Goal: Transaction & Acquisition: Purchase product/service

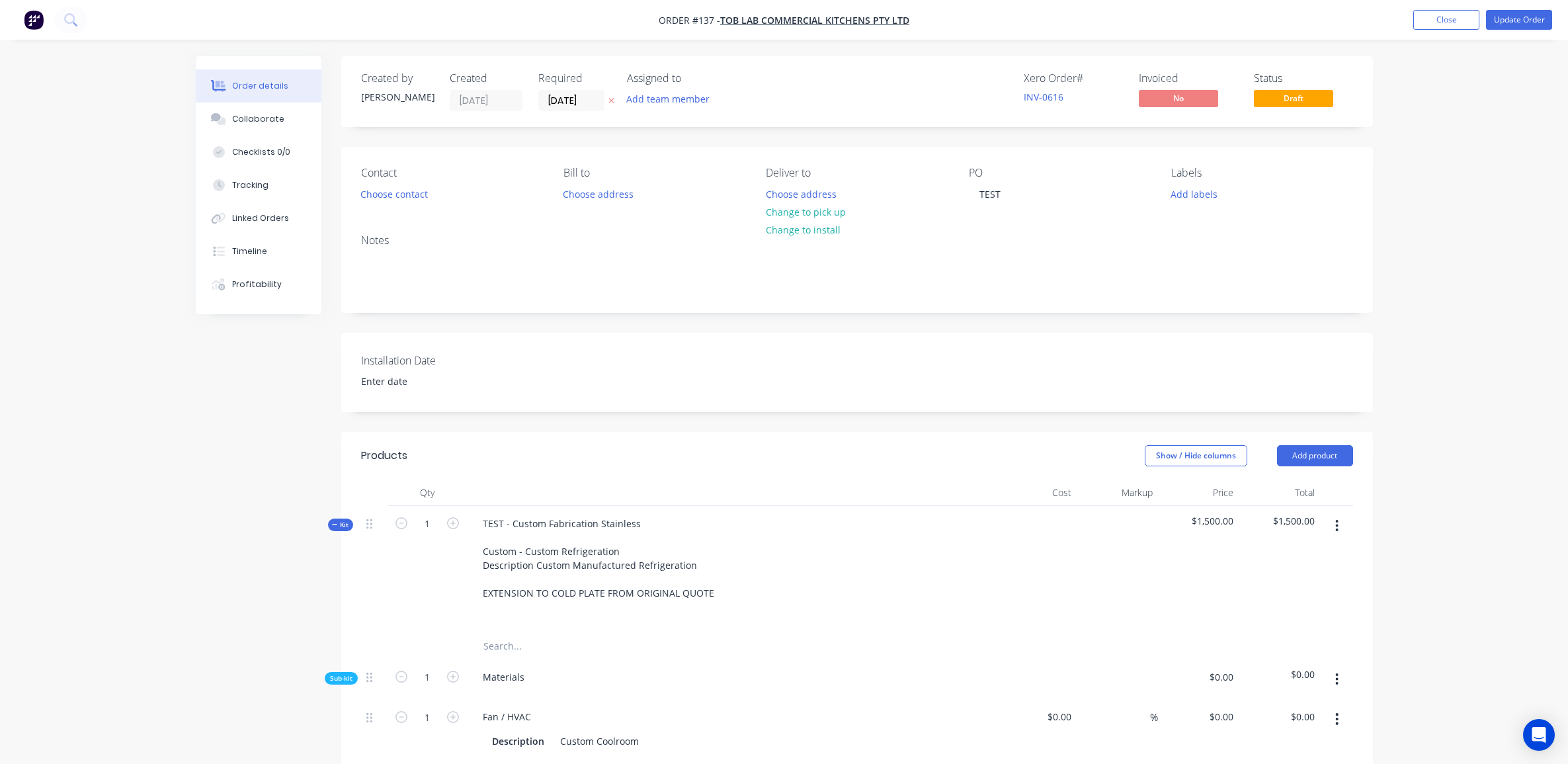
scroll to position [263, 0]
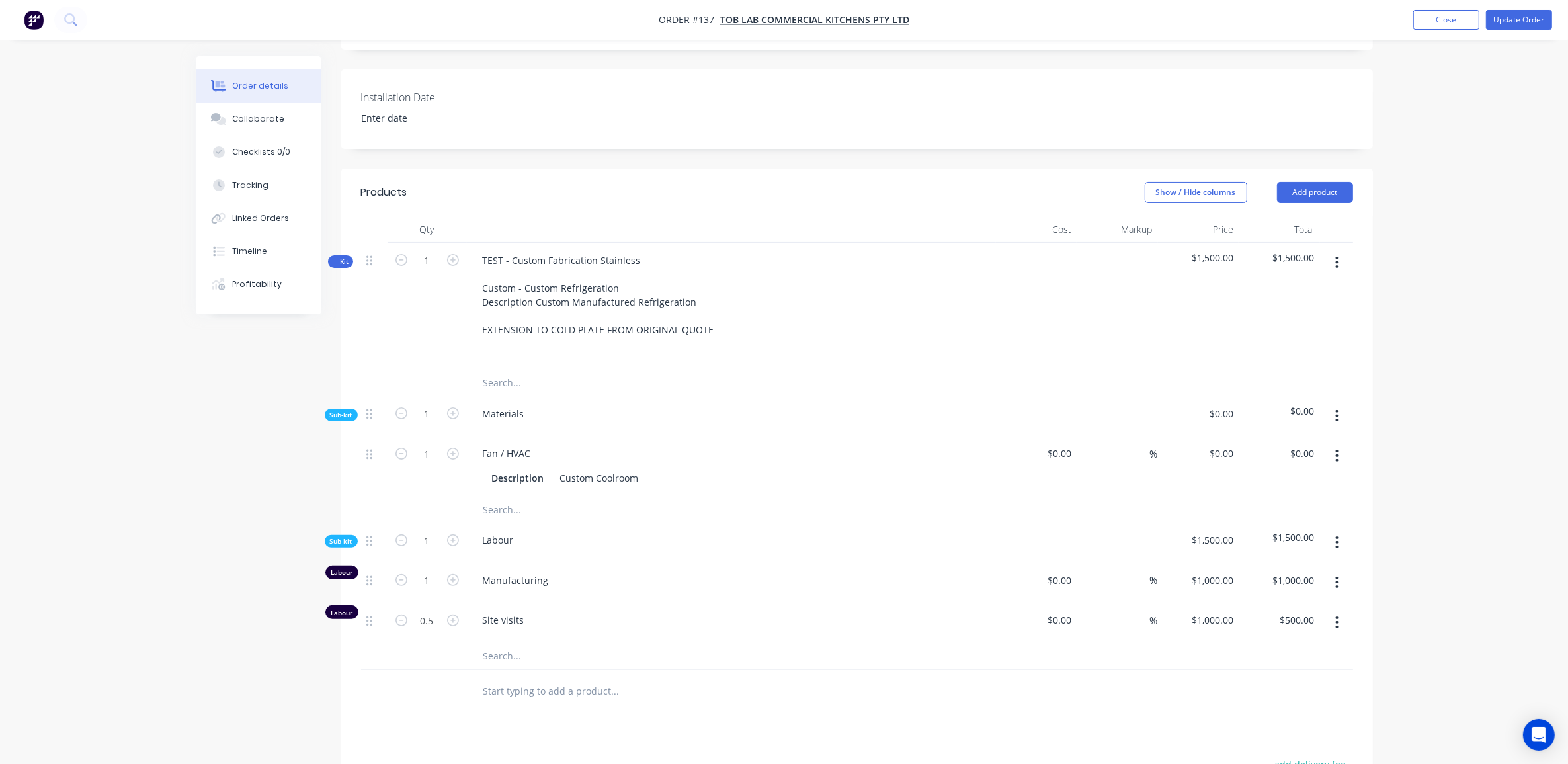
click at [785, 375] on div at bounding box center [670, 382] width 397 height 27
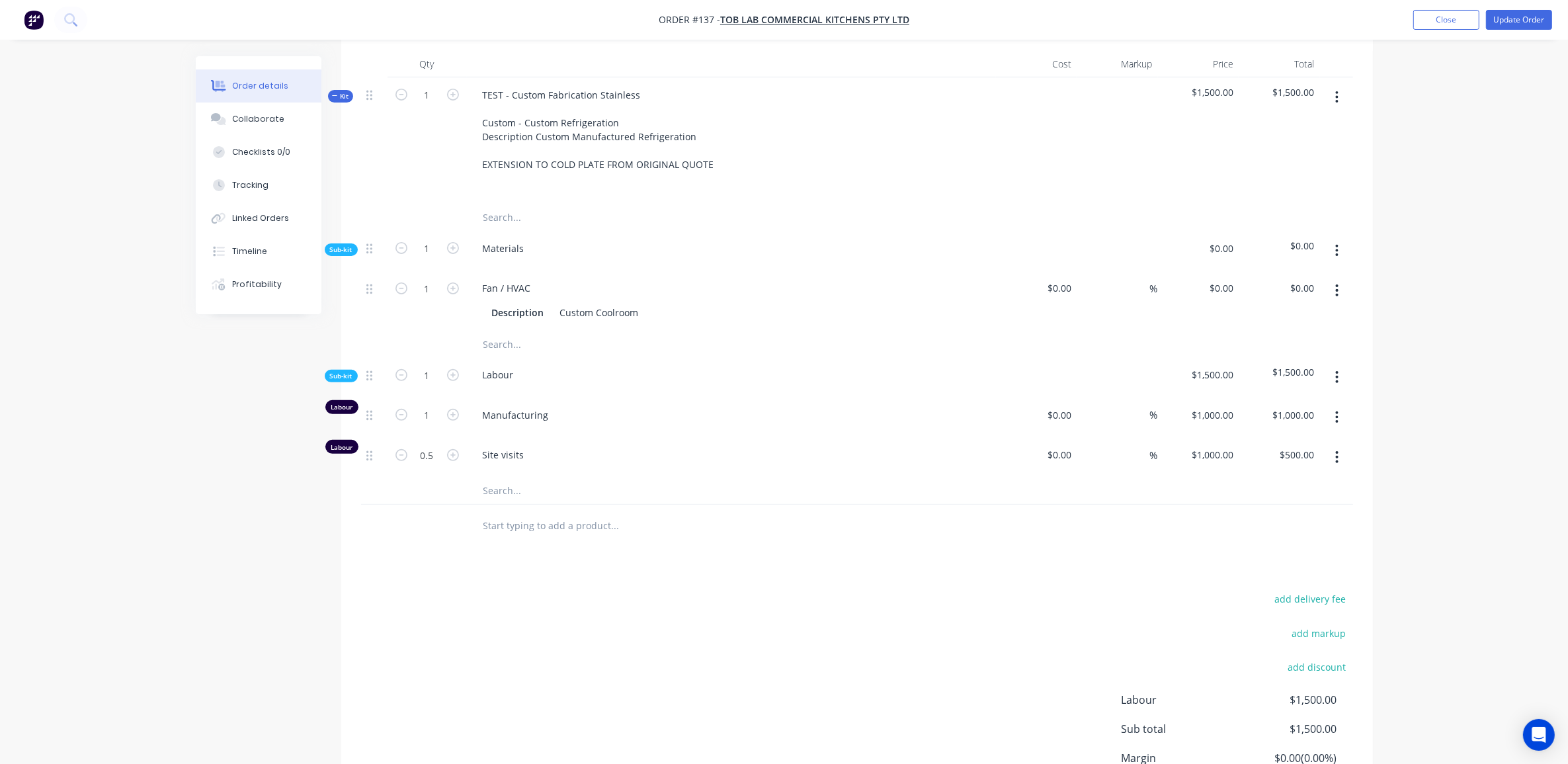
scroll to position [346, 0]
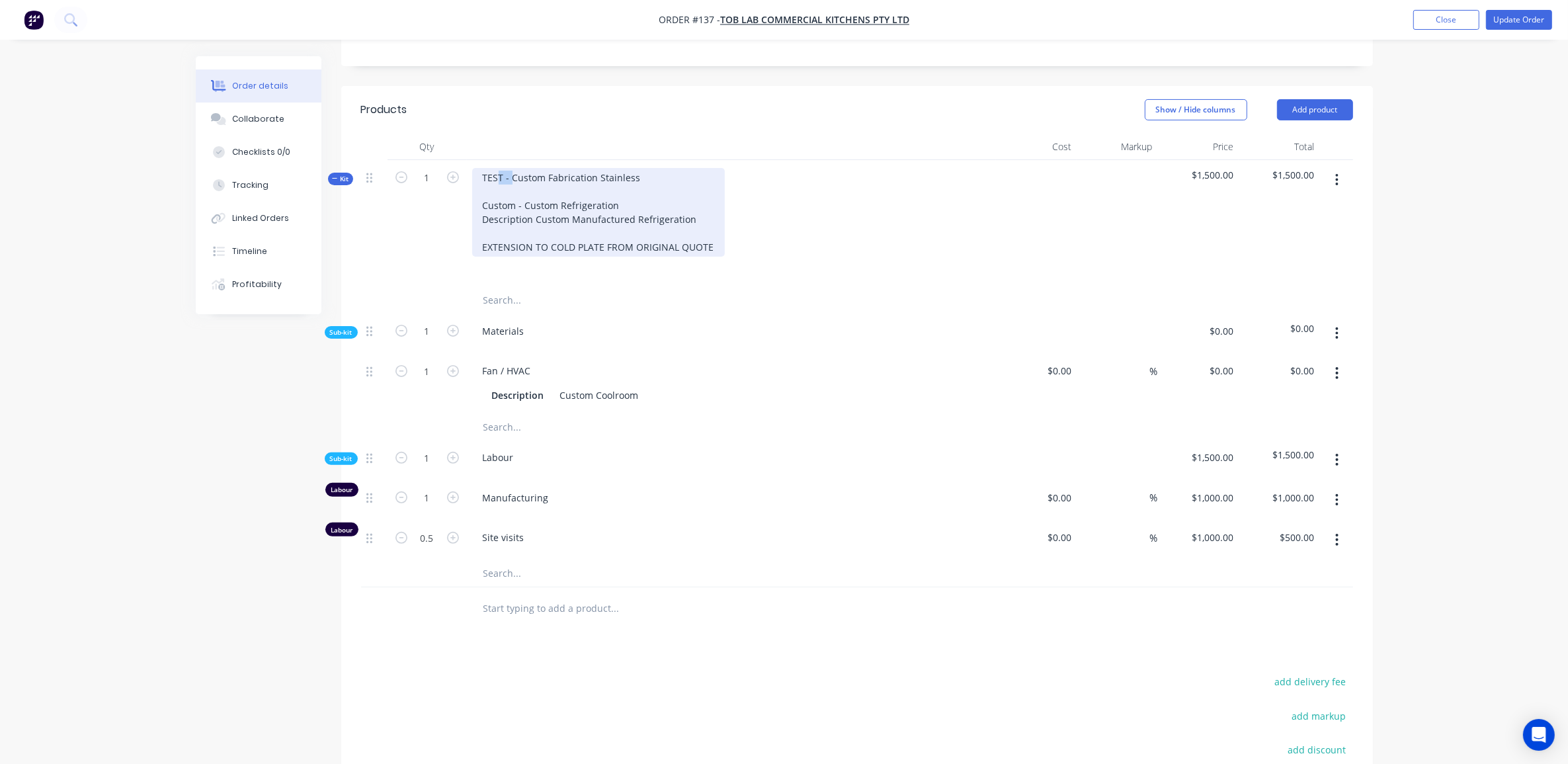
drag, startPoint x: 509, startPoint y: 177, endPoint x: 497, endPoint y: 175, distance: 12.2
click at [497, 175] on div "TEST - Custom Fabrication Stainless Custom - Custom Refrigeration Description C…" at bounding box center [599, 212] width 253 height 88
click at [497, 194] on div "TEST - Custom Fabrication Stainless Custom - Custom Refrigeration Description C…" at bounding box center [599, 212] width 253 height 88
drag, startPoint x: 484, startPoint y: 203, endPoint x: 478, endPoint y: 172, distance: 31.6
click at [478, 172] on div "TEST - Custom Fabrication Stainless Custom - Custom Refrigeration Description C…" at bounding box center [599, 212] width 253 height 88
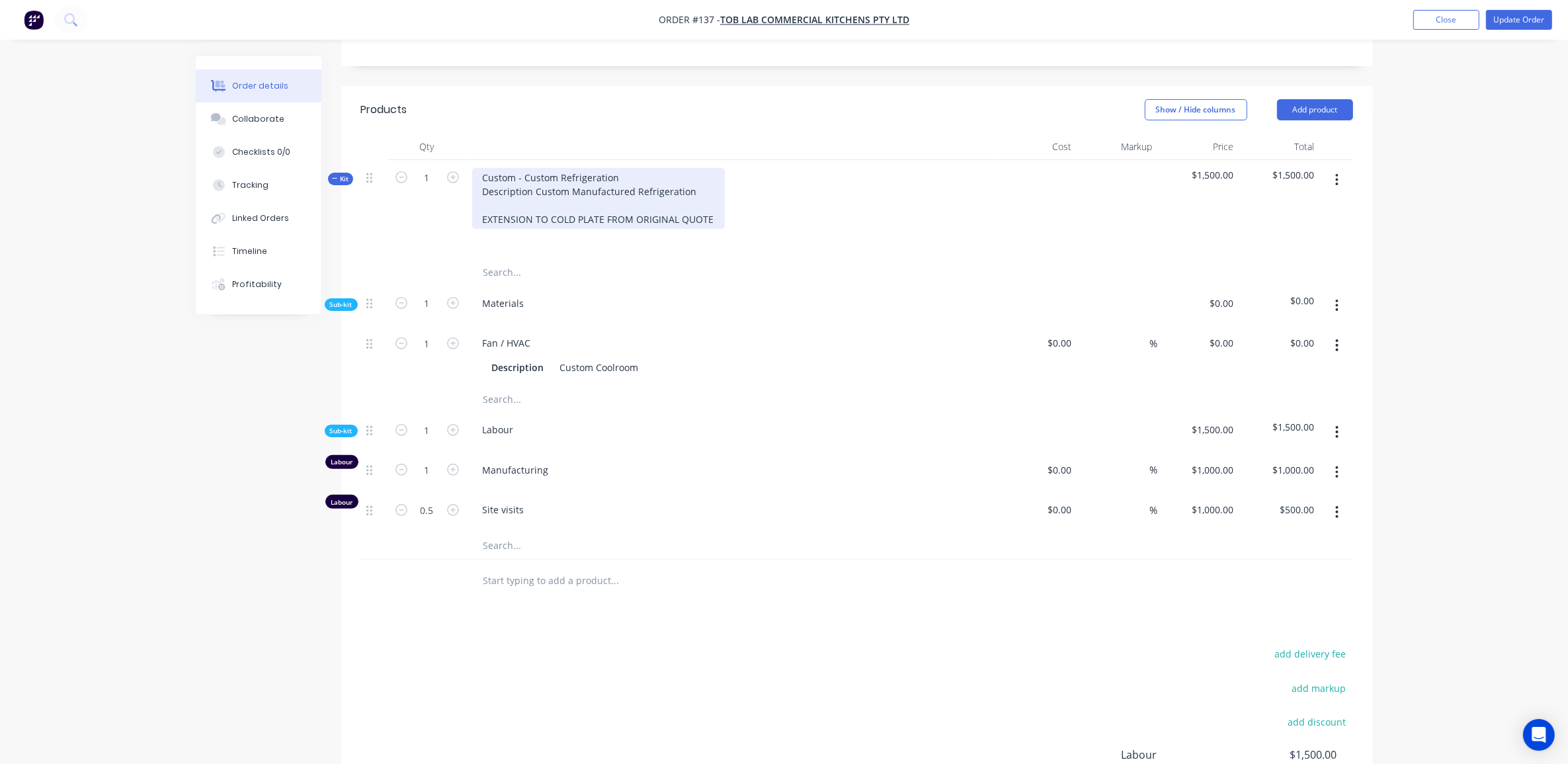
click at [534, 193] on div "Custom - Custom Refrigeration Description Custom Manufactured Refrigeration EXT…" at bounding box center [599, 198] width 253 height 61
click at [821, 283] on div at bounding box center [670, 272] width 397 height 27
click at [650, 338] on div "Fan / HVAC" at bounding box center [731, 343] width 518 height 19
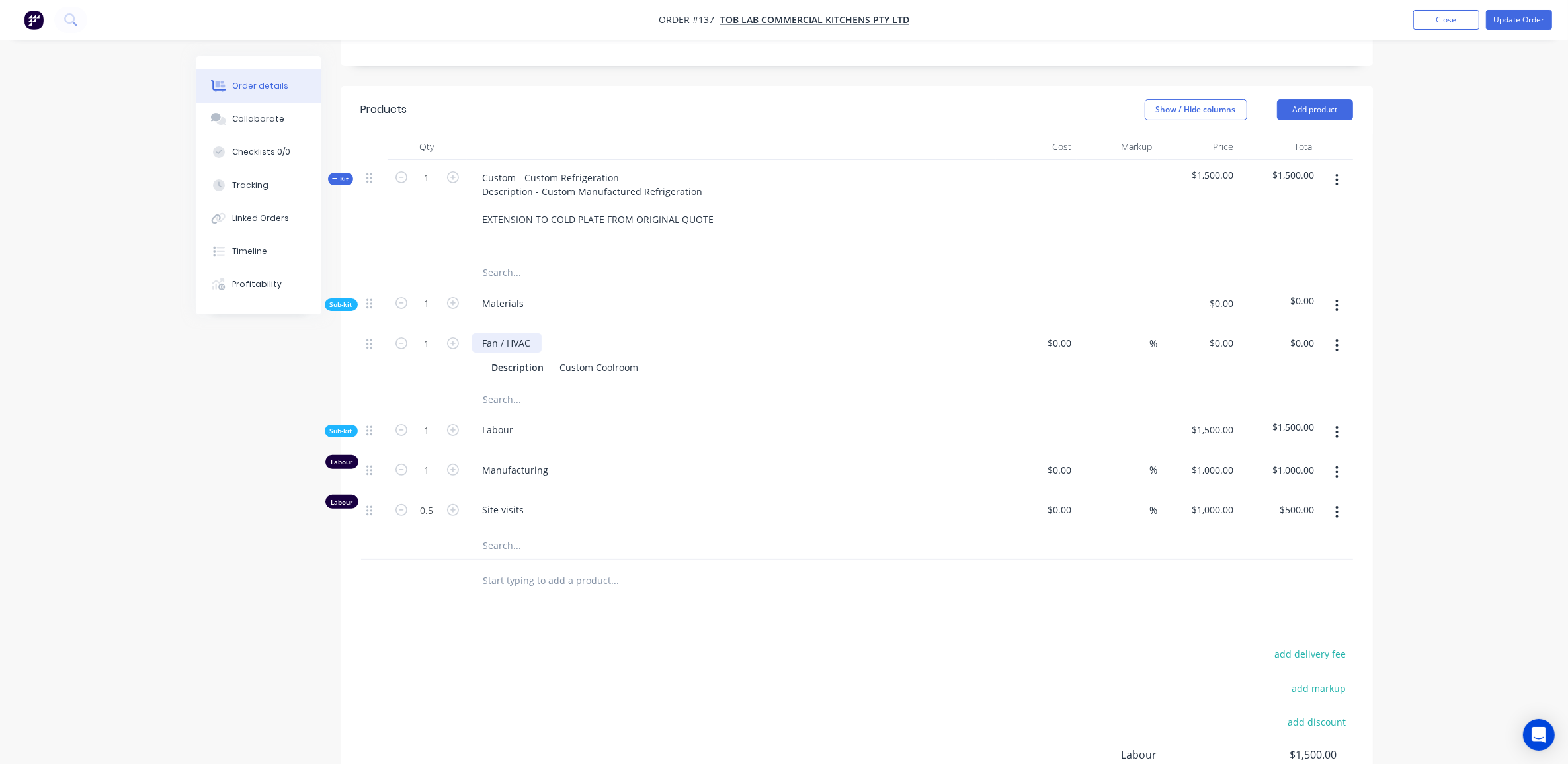
click at [514, 338] on div "Fan / HVAC" at bounding box center [507, 343] width 70 height 19
click at [534, 341] on div "Fan / HVAC" at bounding box center [507, 343] width 70 height 19
drag, startPoint x: 534, startPoint y: 341, endPoint x: 476, endPoint y: 342, distance: 58.0
click at [476, 342] on div "Fan / HVAC" at bounding box center [507, 343] width 70 height 19
click at [1337, 343] on icon "button" at bounding box center [1337, 345] width 3 height 12
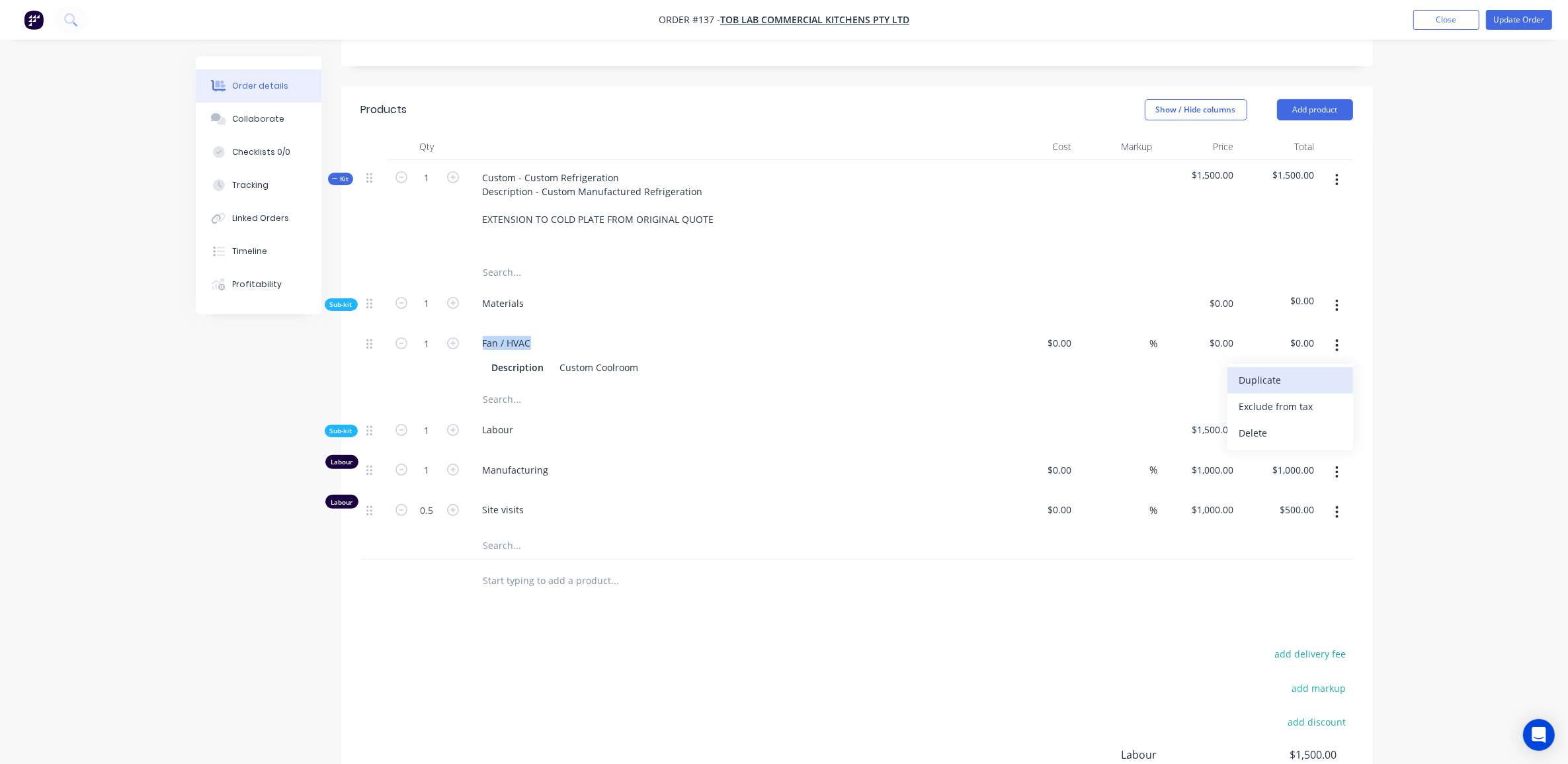
click at [1291, 385] on div "Duplicate" at bounding box center [1290, 379] width 102 height 19
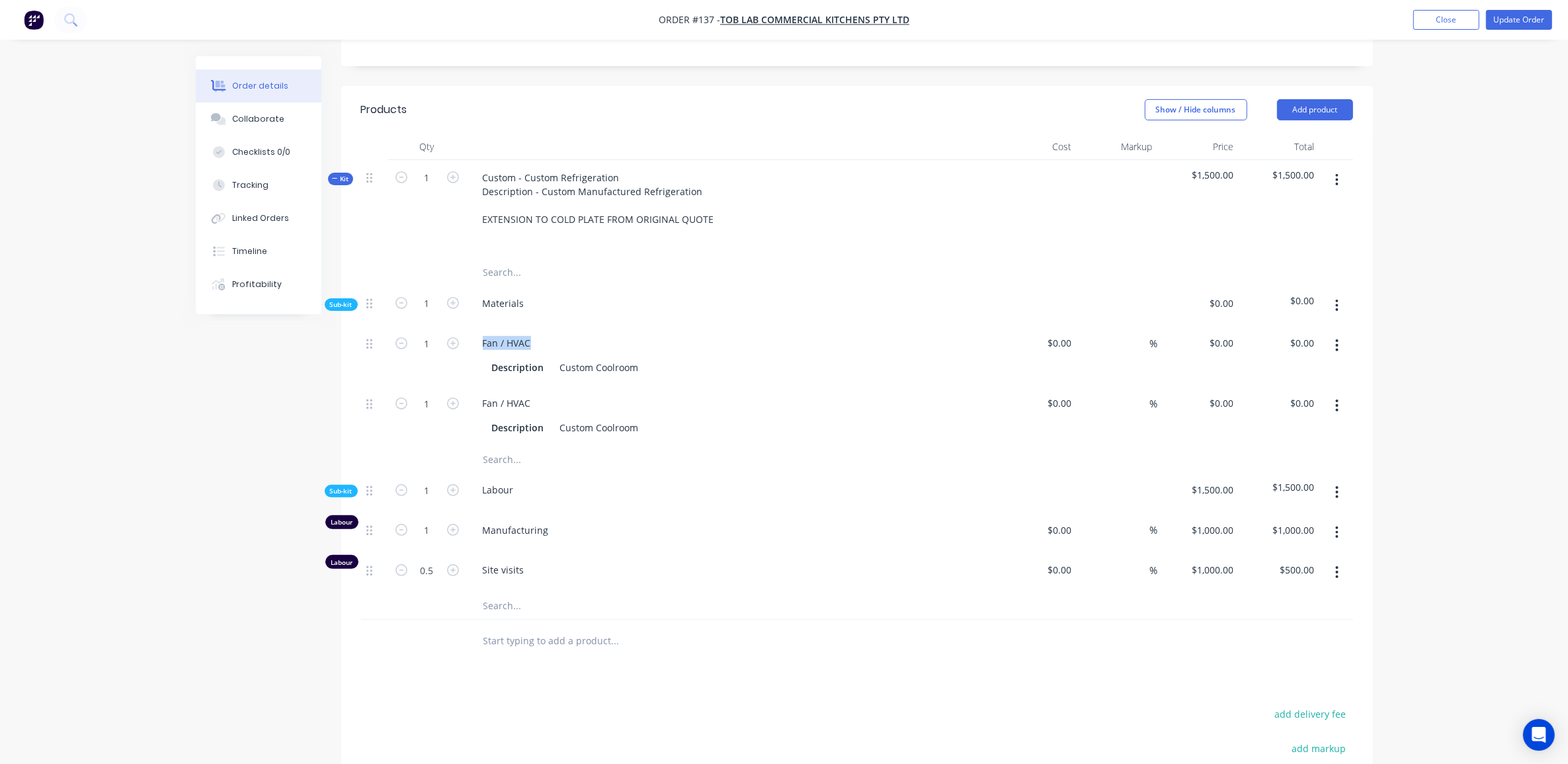
click at [1329, 348] on button "button" at bounding box center [1337, 345] width 31 height 24
click at [1285, 425] on div "Delete" at bounding box center [1290, 433] width 102 height 19
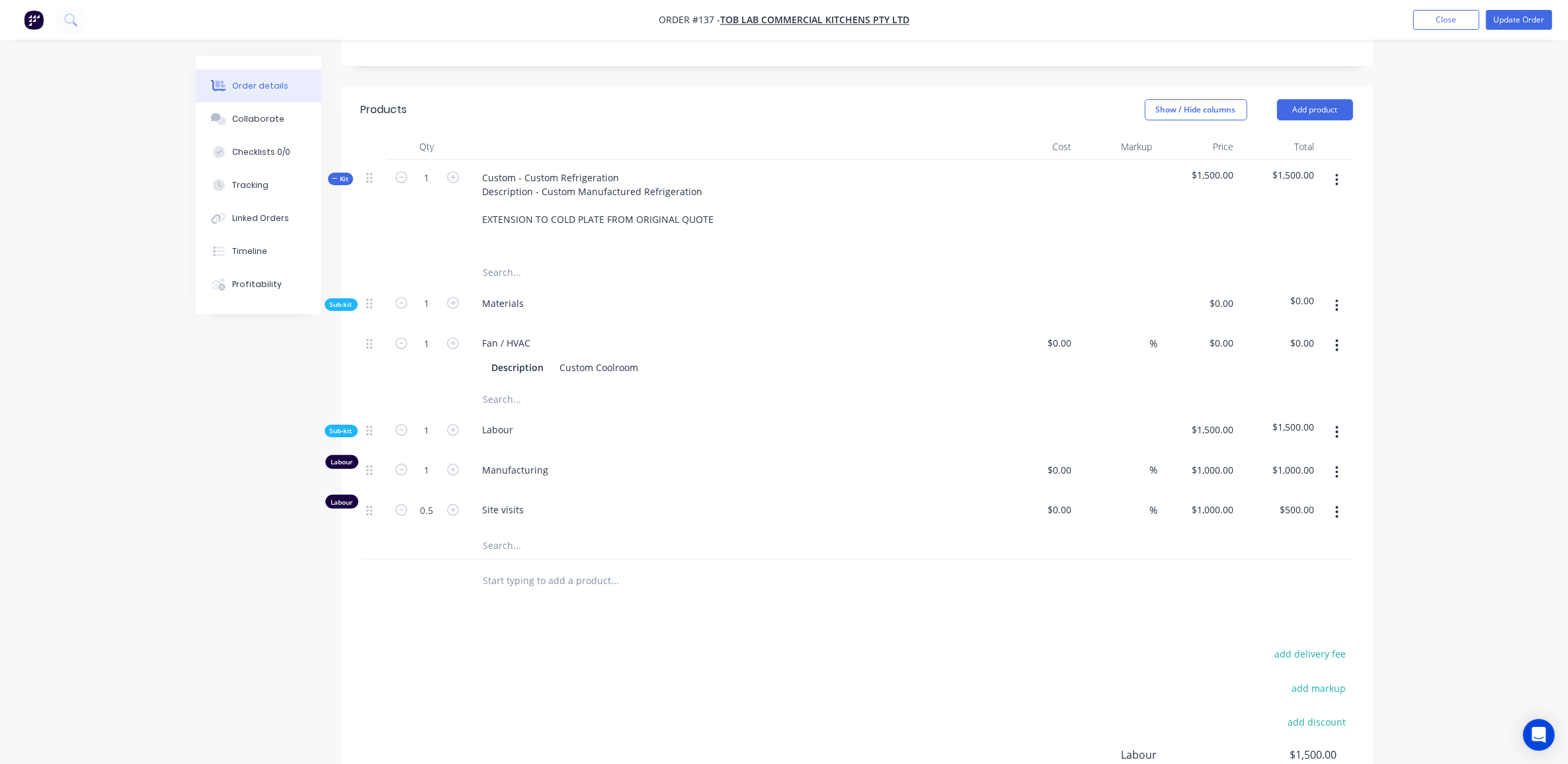
click at [1334, 348] on button "button" at bounding box center [1337, 345] width 31 height 24
click at [1285, 421] on button "Delete" at bounding box center [1290, 433] width 126 height 27
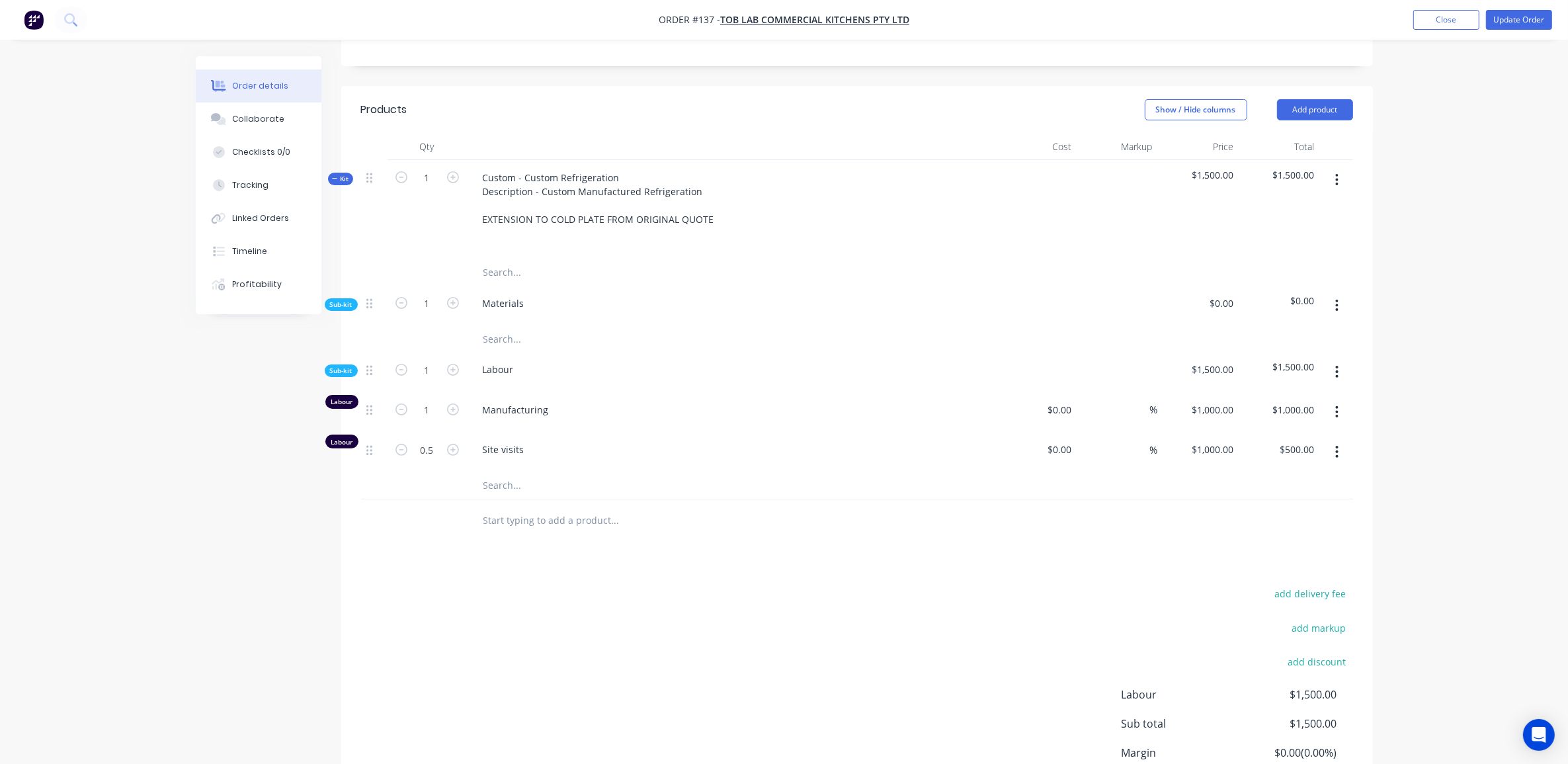
click at [1207, 301] on span "$0.00" at bounding box center [1199, 303] width 70 height 14
click at [511, 345] on input "text" at bounding box center [615, 339] width 264 height 27
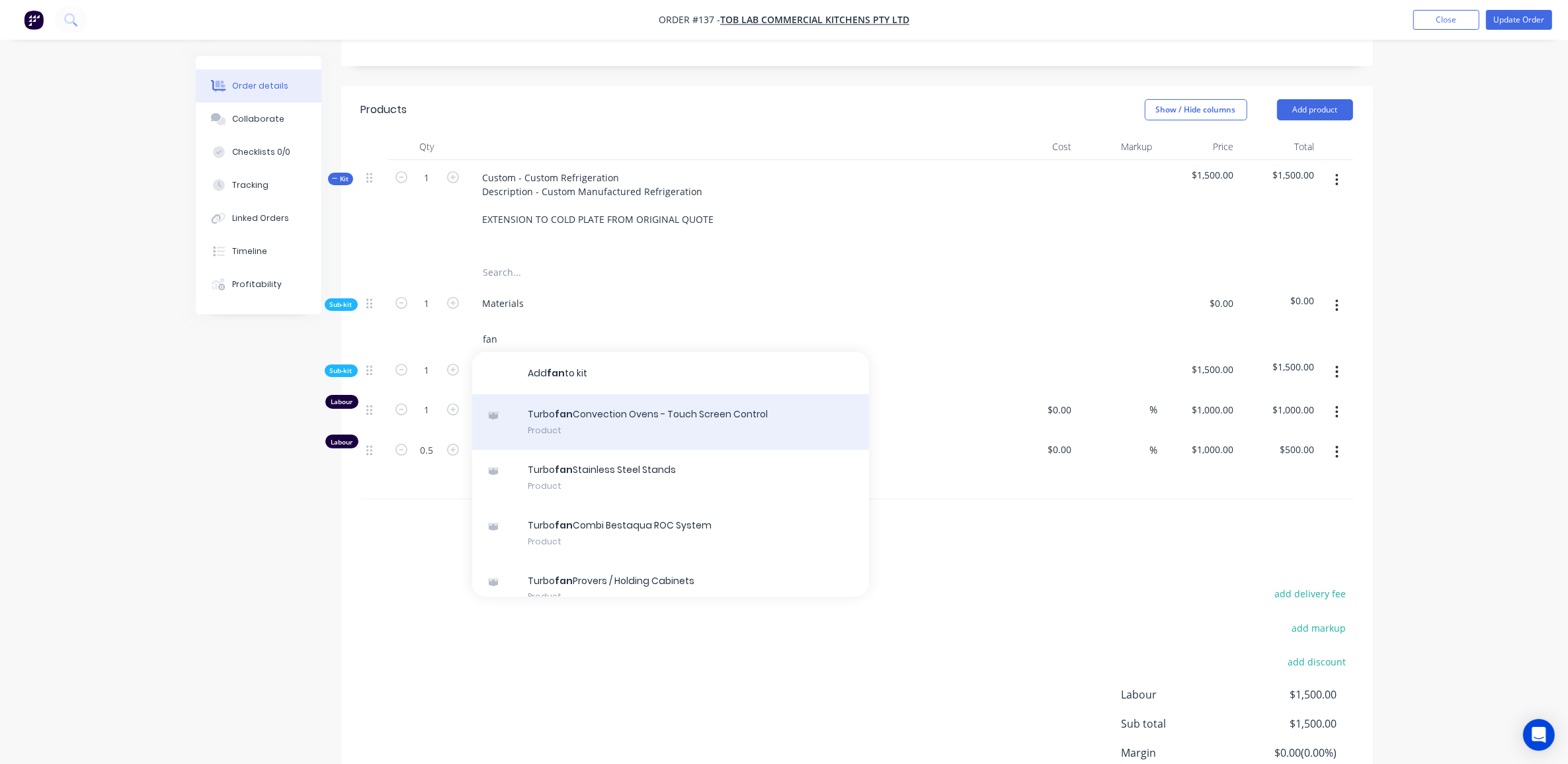
type input "fan"
click at [629, 423] on div "Turbo fan Convection Ovens - Touch Screen Control Product" at bounding box center [670, 421] width 397 height 55
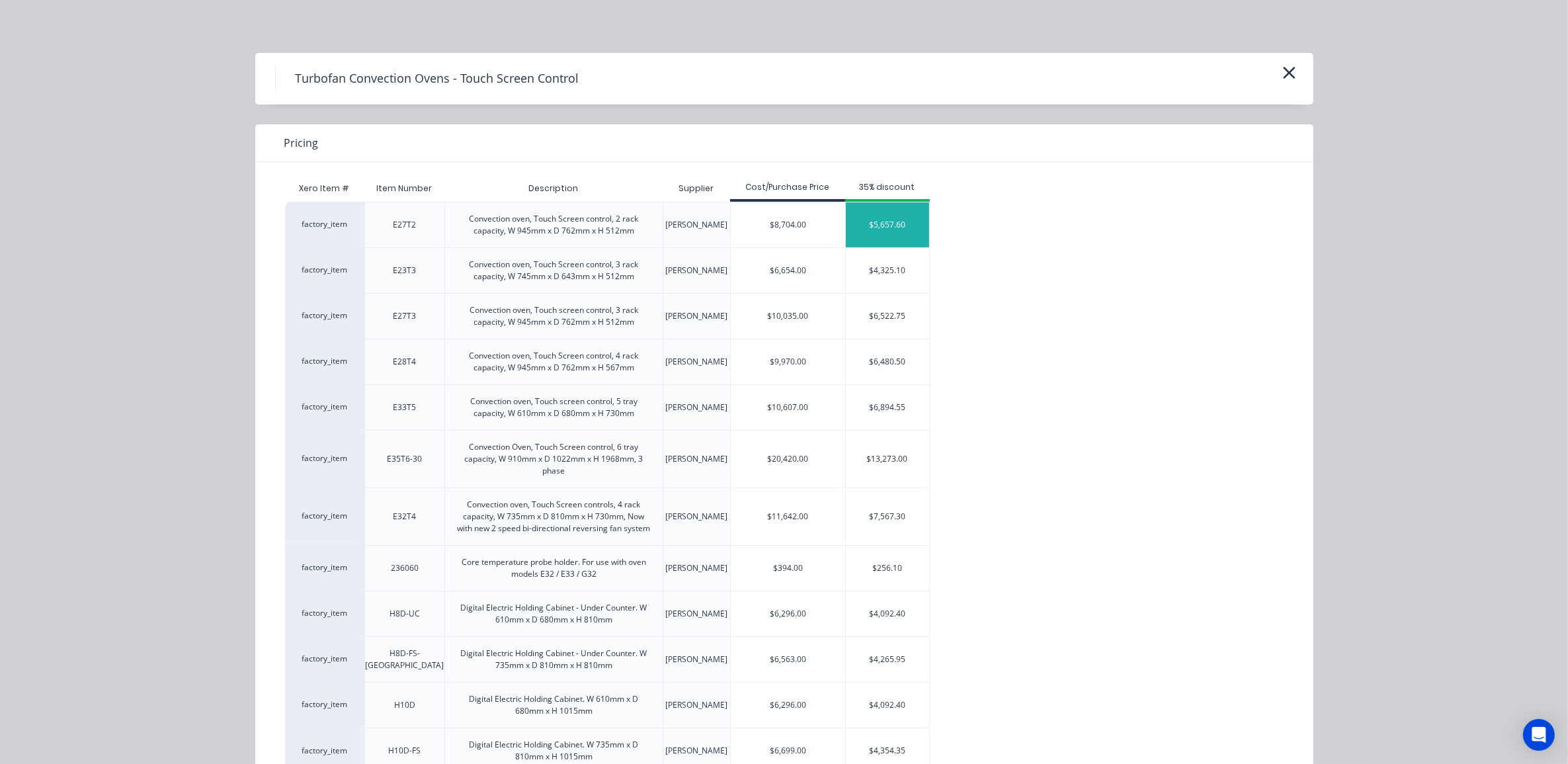
click at [878, 238] on div "$5,657.60" at bounding box center [887, 225] width 83 height 45
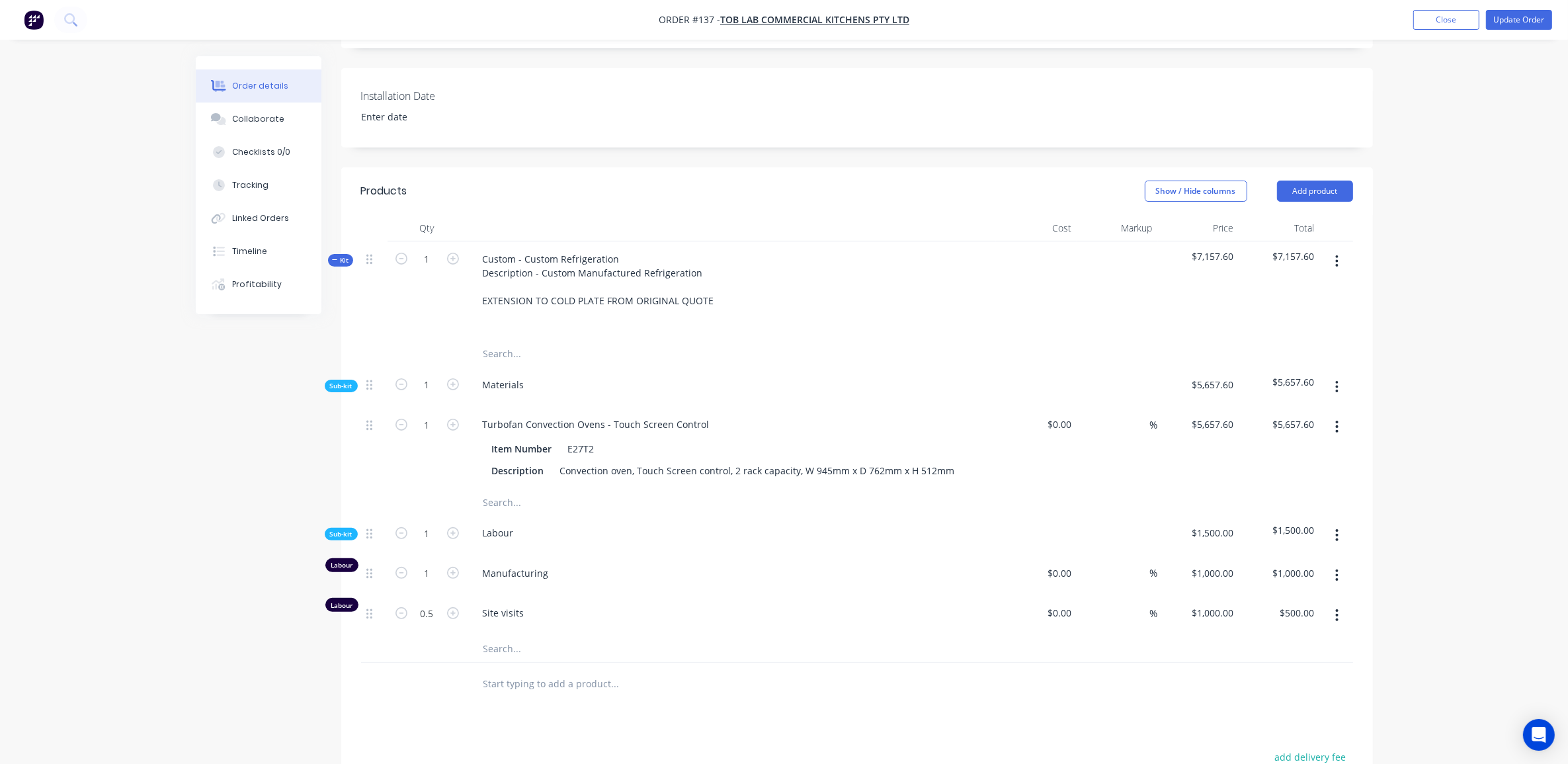
scroll to position [263, 0]
click at [516, 686] on input "text" at bounding box center [615, 685] width 264 height 27
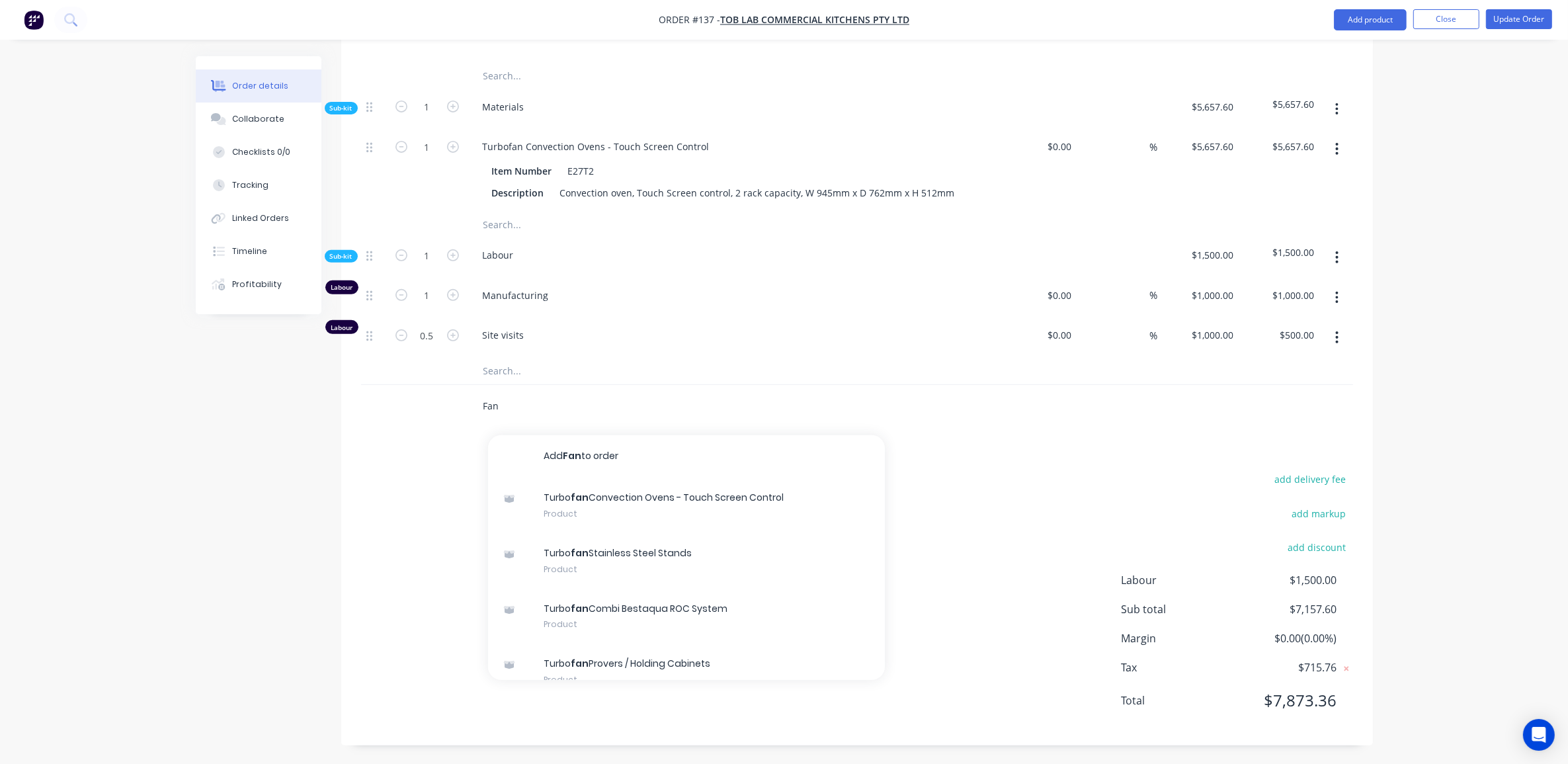
scroll to position [546, 0]
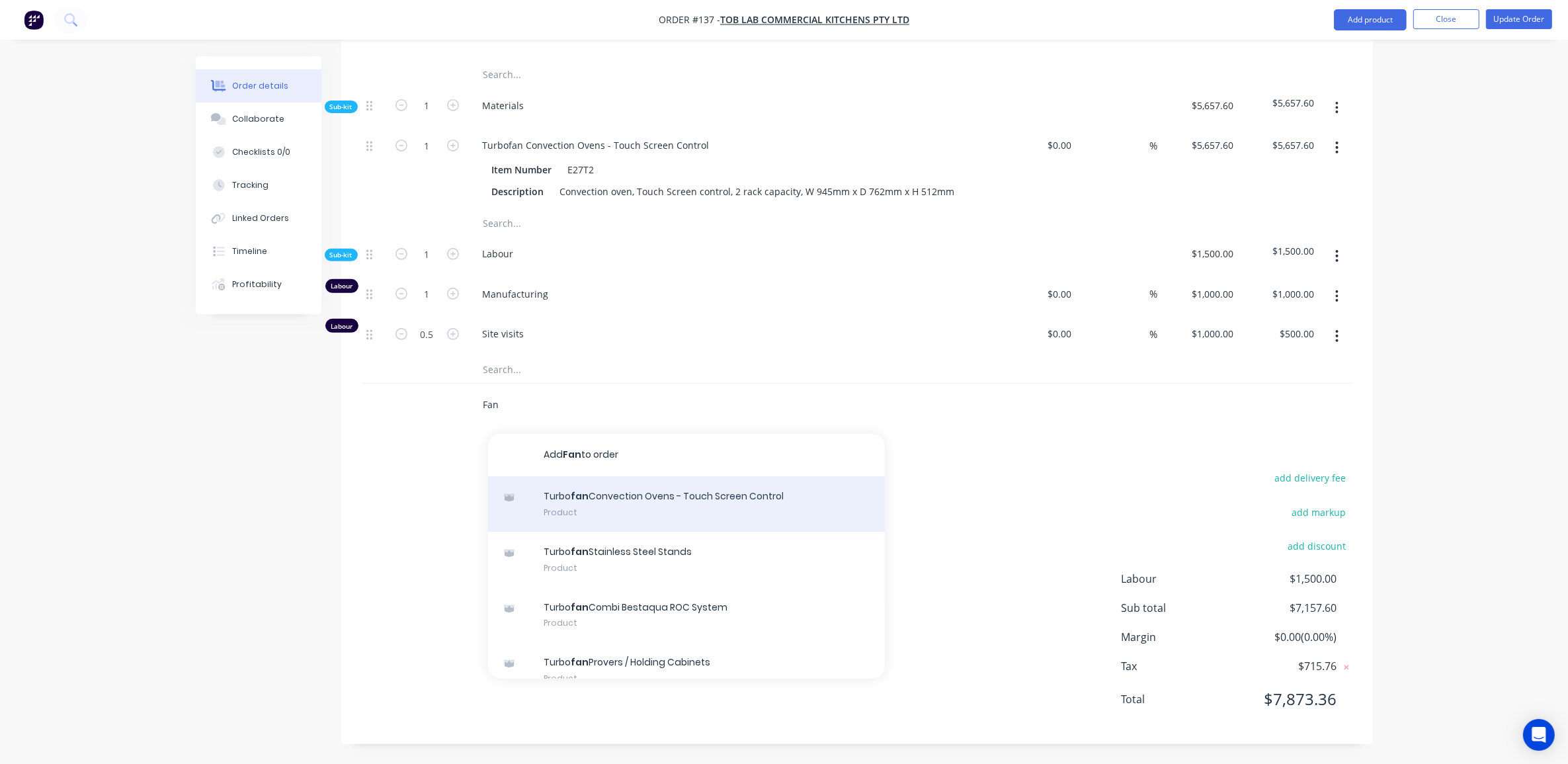
type input "Fan"
click at [650, 512] on div "Turbo fan Convection Ovens - Touch Screen Control Product" at bounding box center [686, 504] width 397 height 55
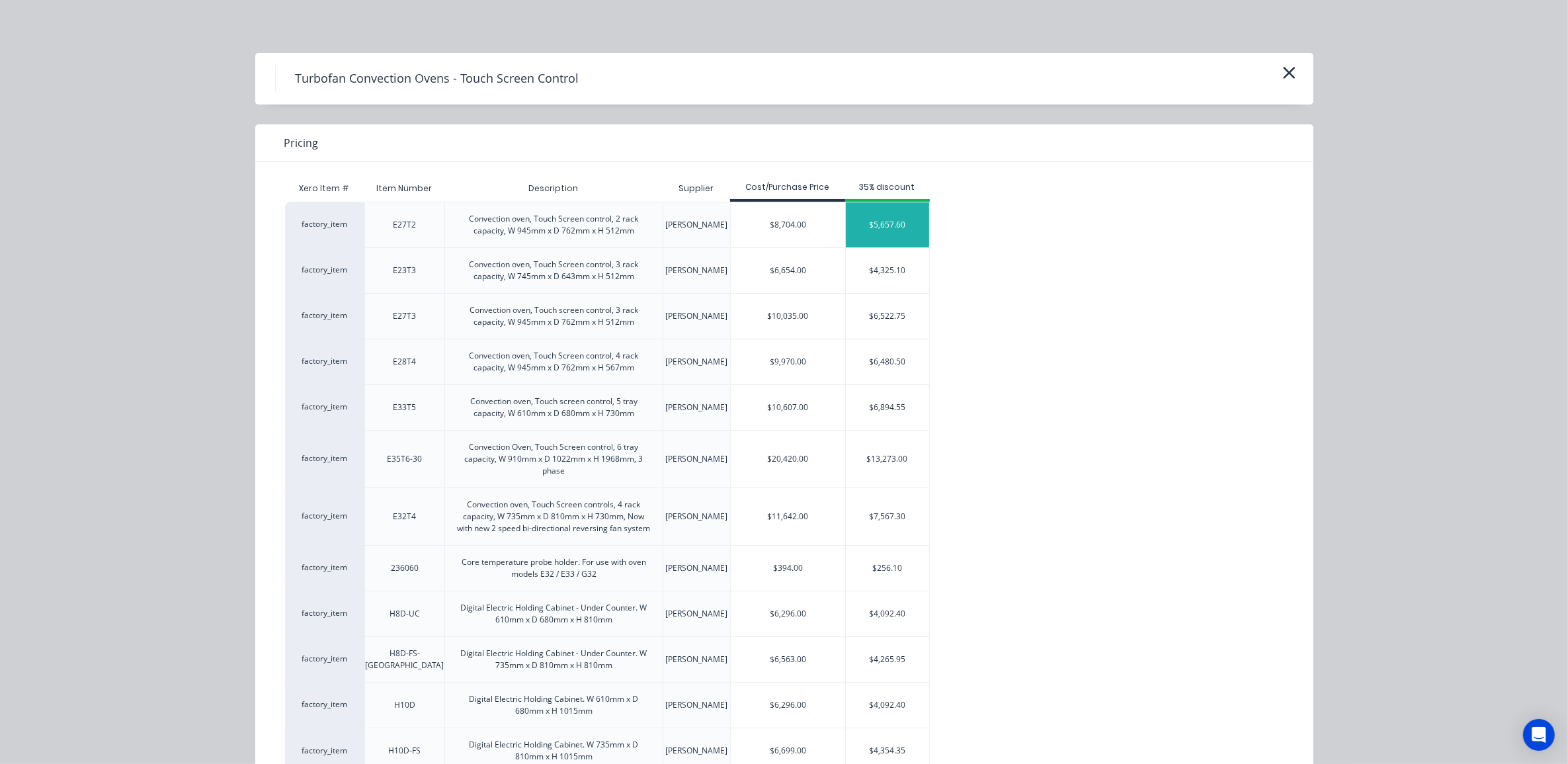
click at [867, 226] on div "$5,657.60" at bounding box center [887, 225] width 83 height 45
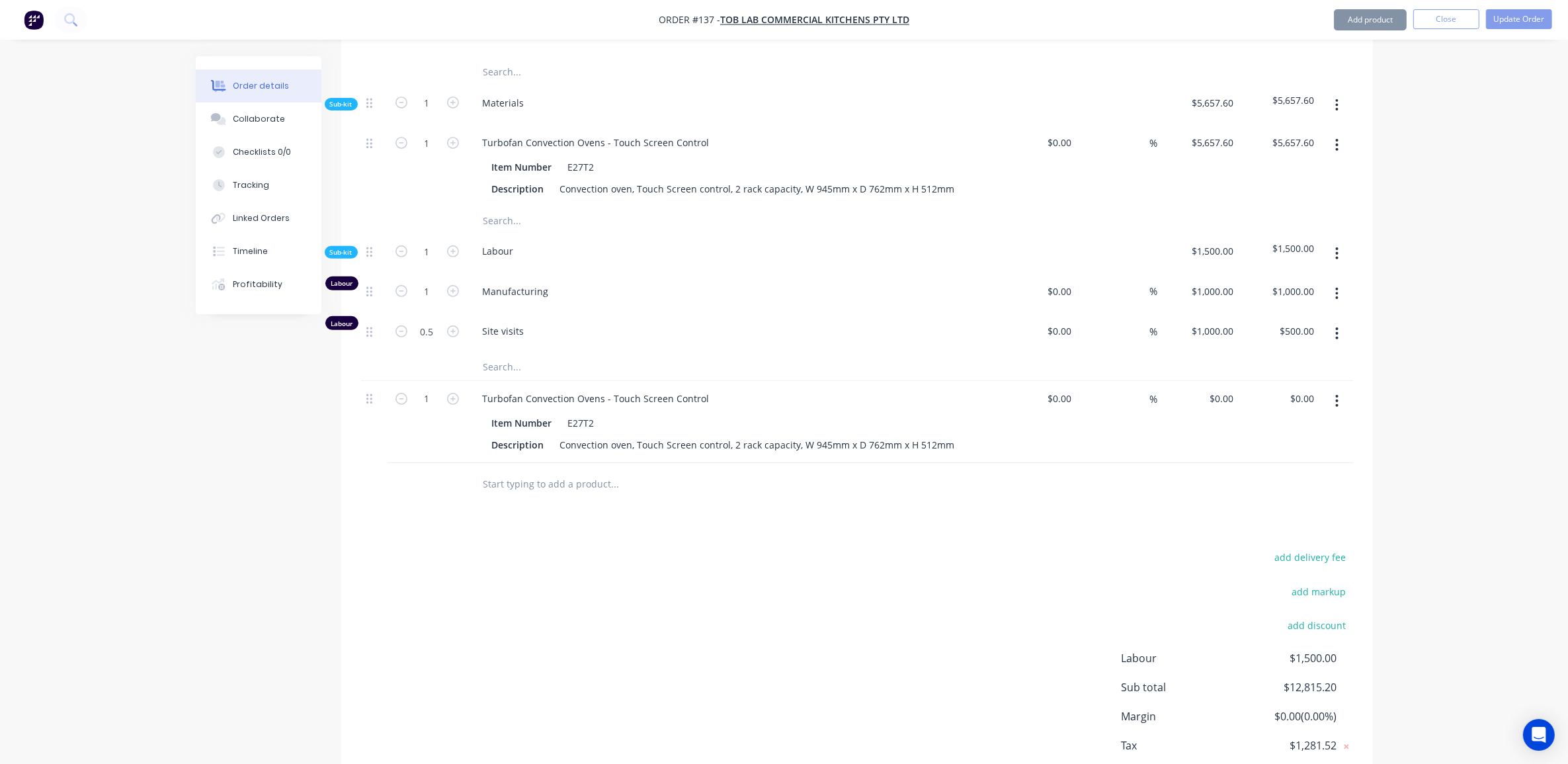
type input "$5,657.60"
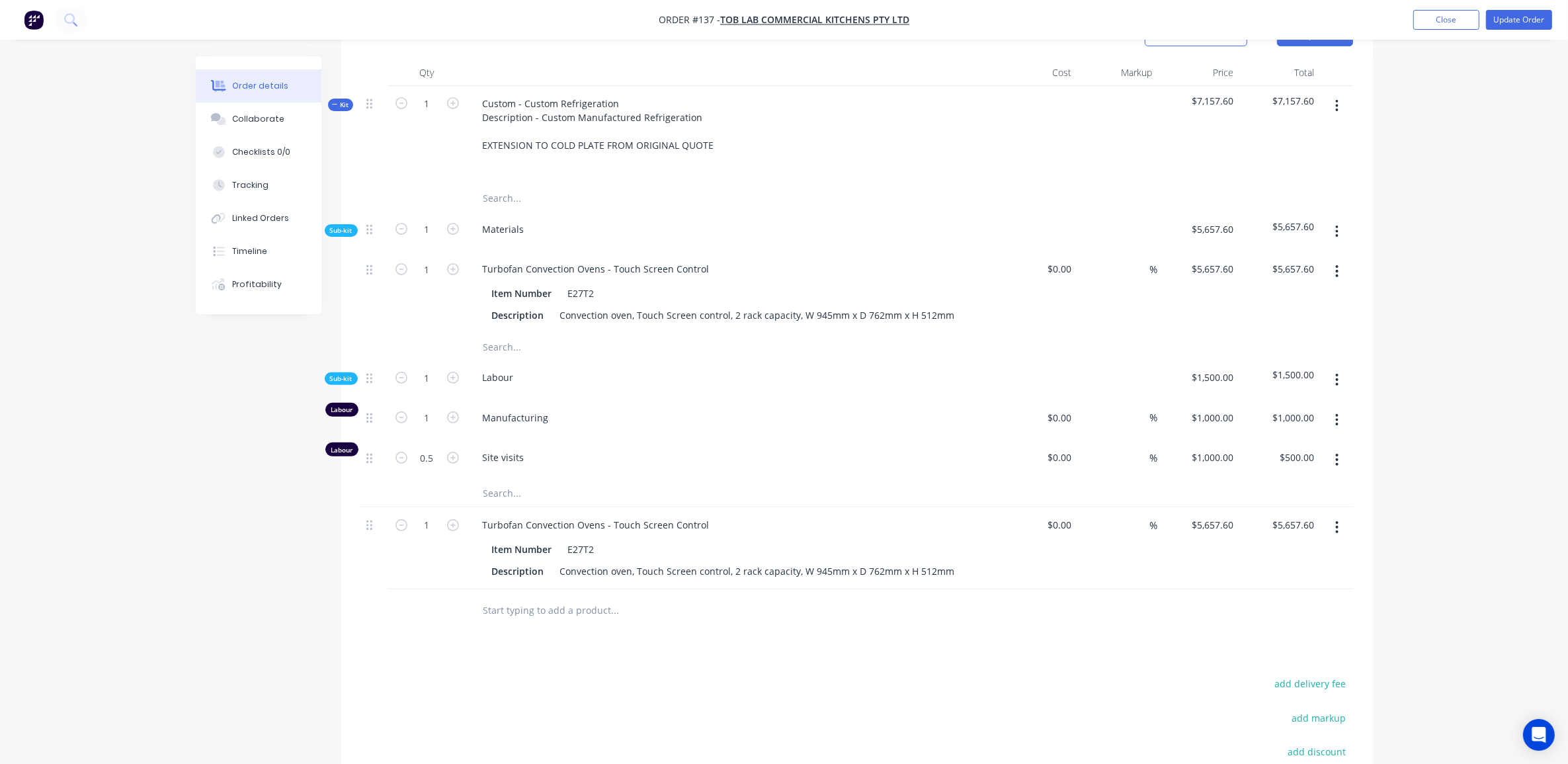
scroll to position [381, 0]
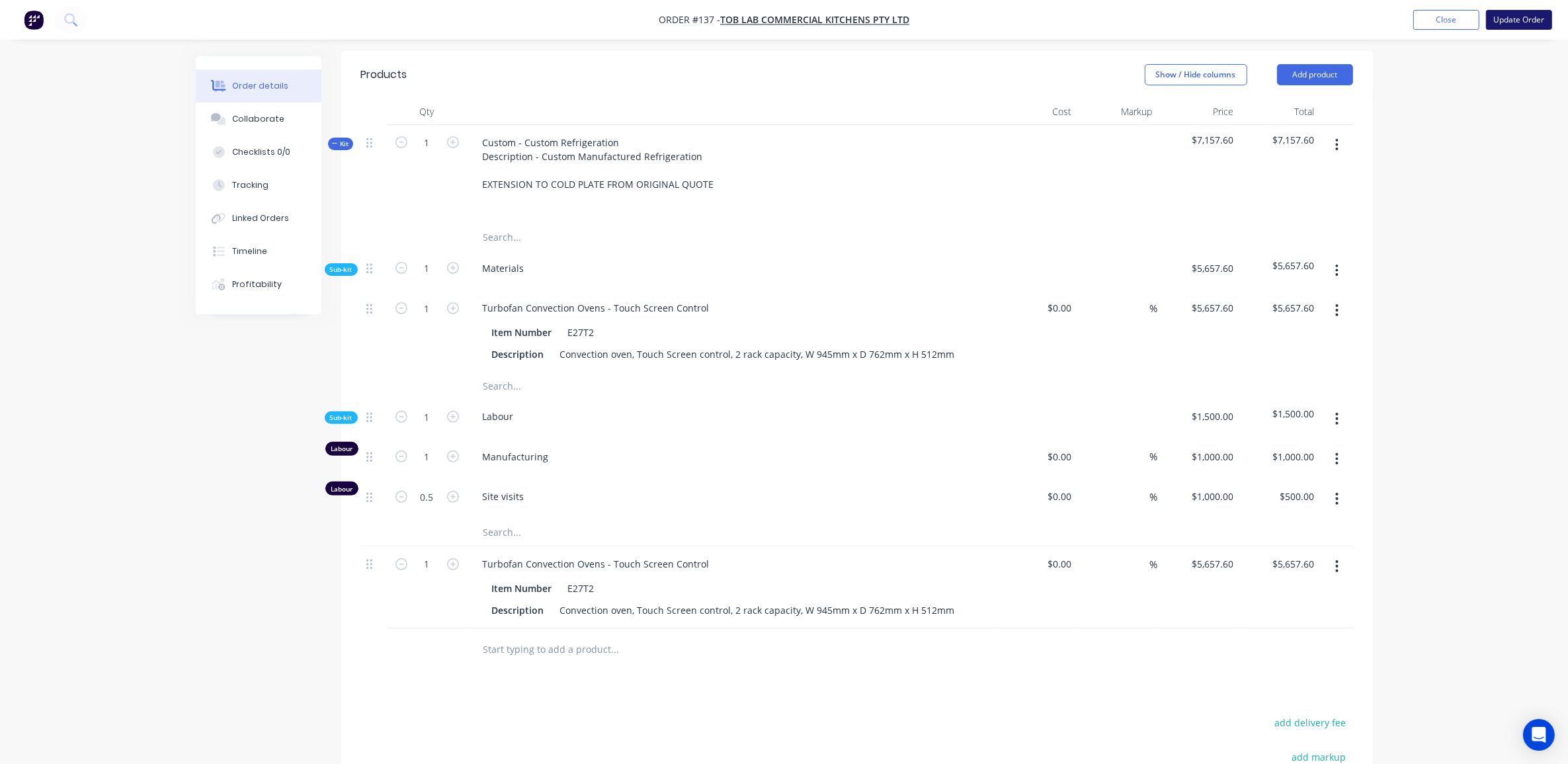
click at [1510, 18] on button "Update Order" at bounding box center [1519, 20] width 66 height 20
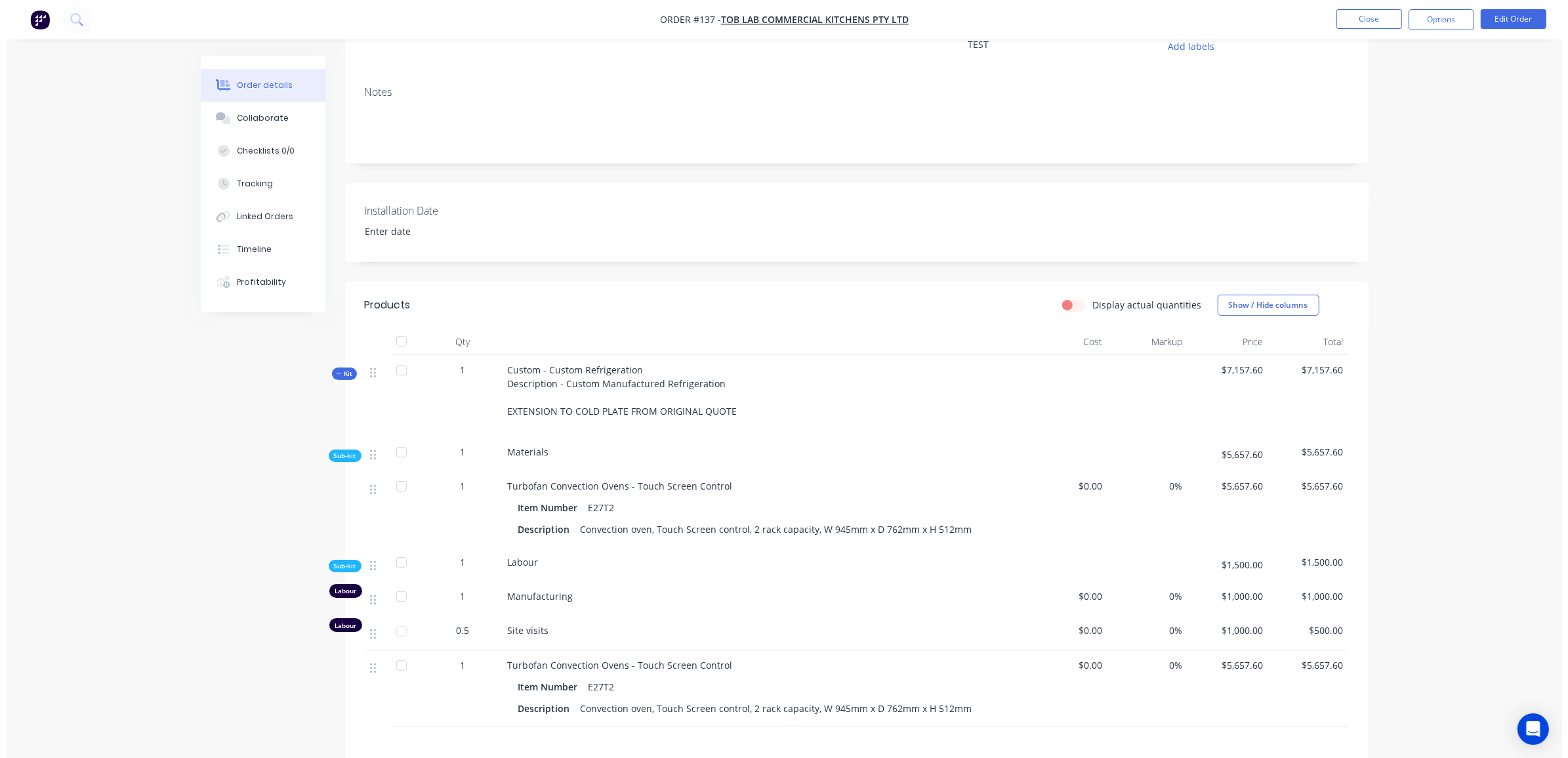
scroll to position [23, 0]
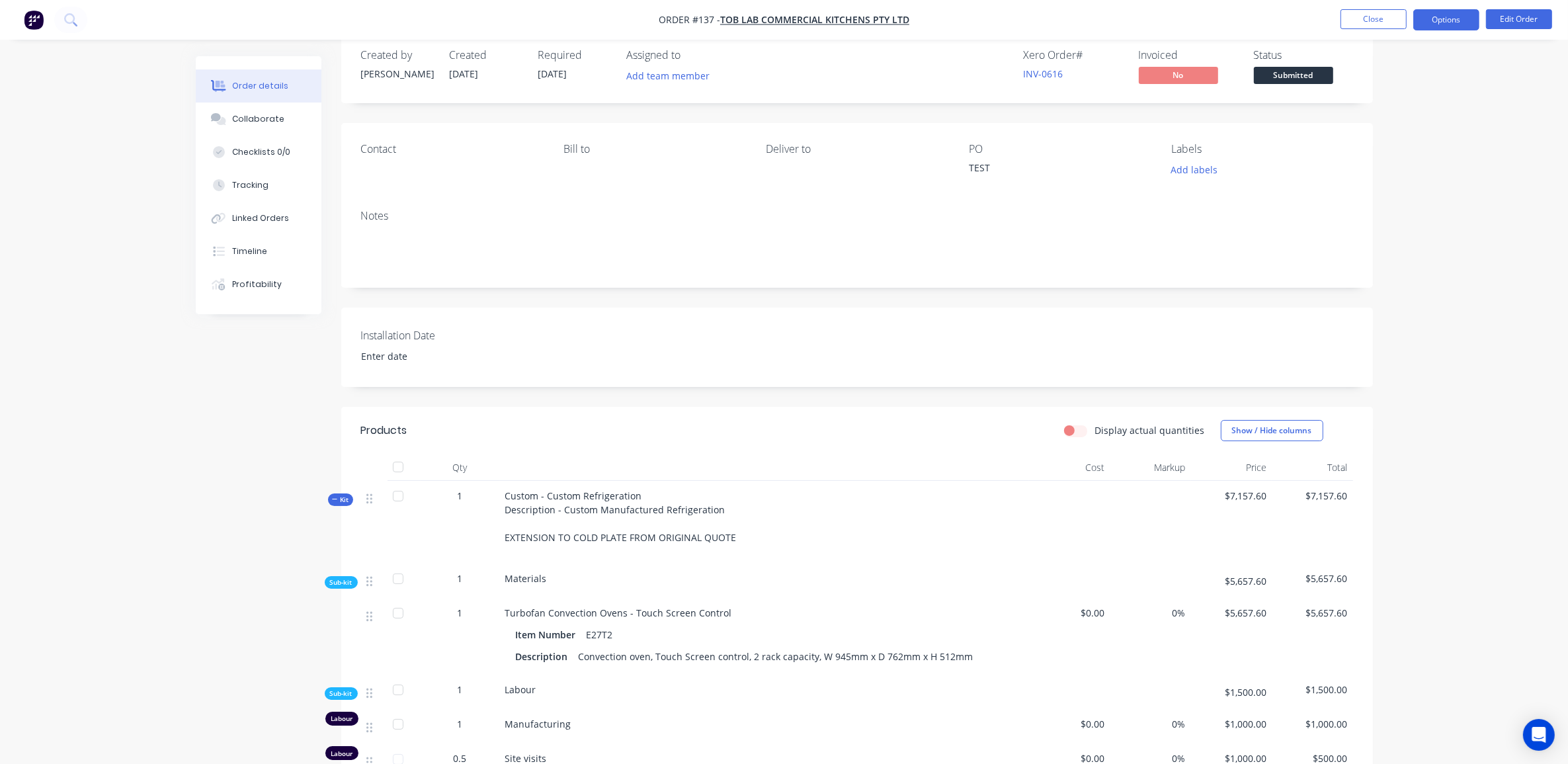
click at [1458, 20] on button "Options" at bounding box center [1446, 19] width 66 height 21
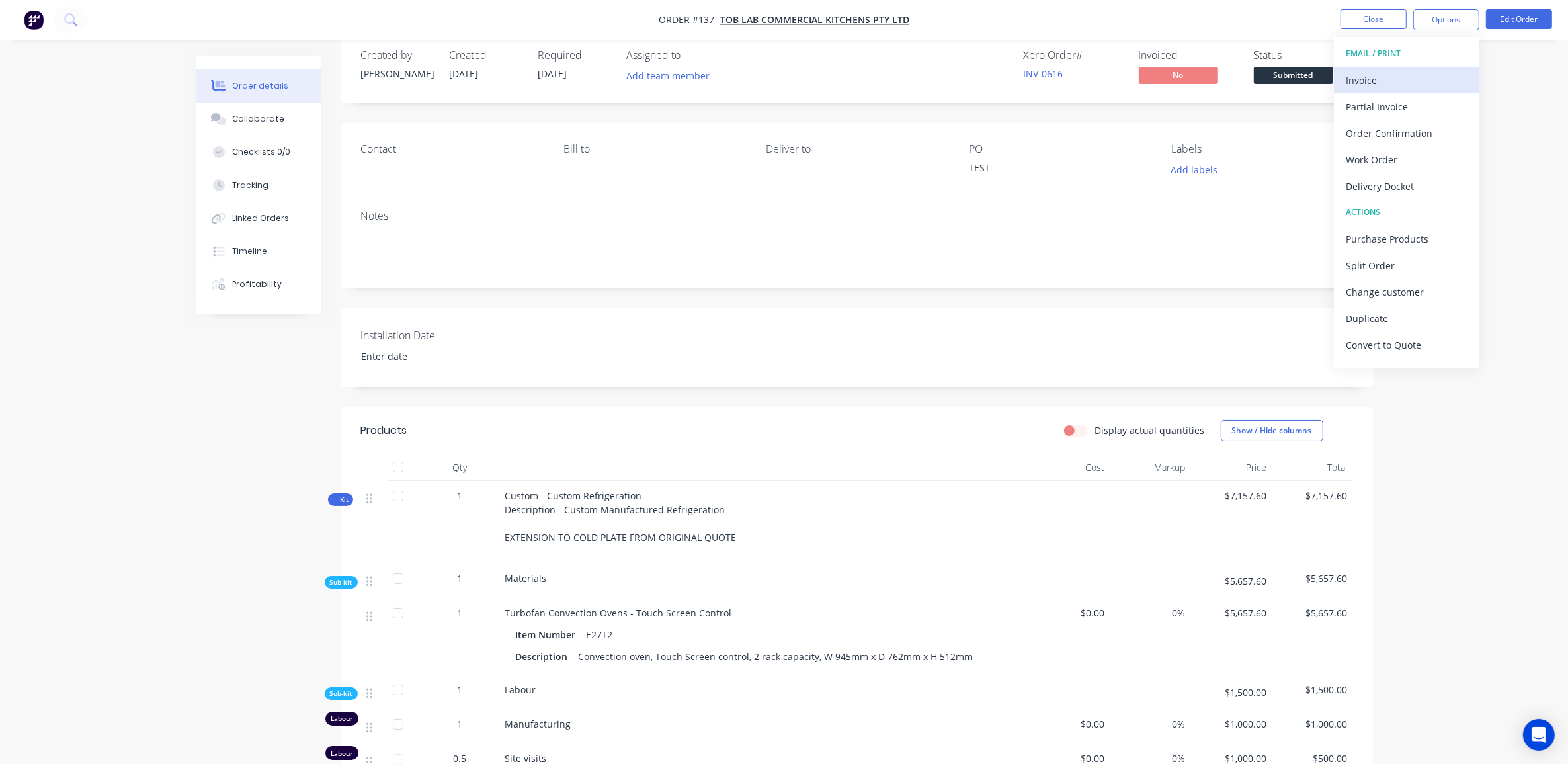
click at [1406, 80] on div "Invoice" at bounding box center [1406, 80] width 121 height 19
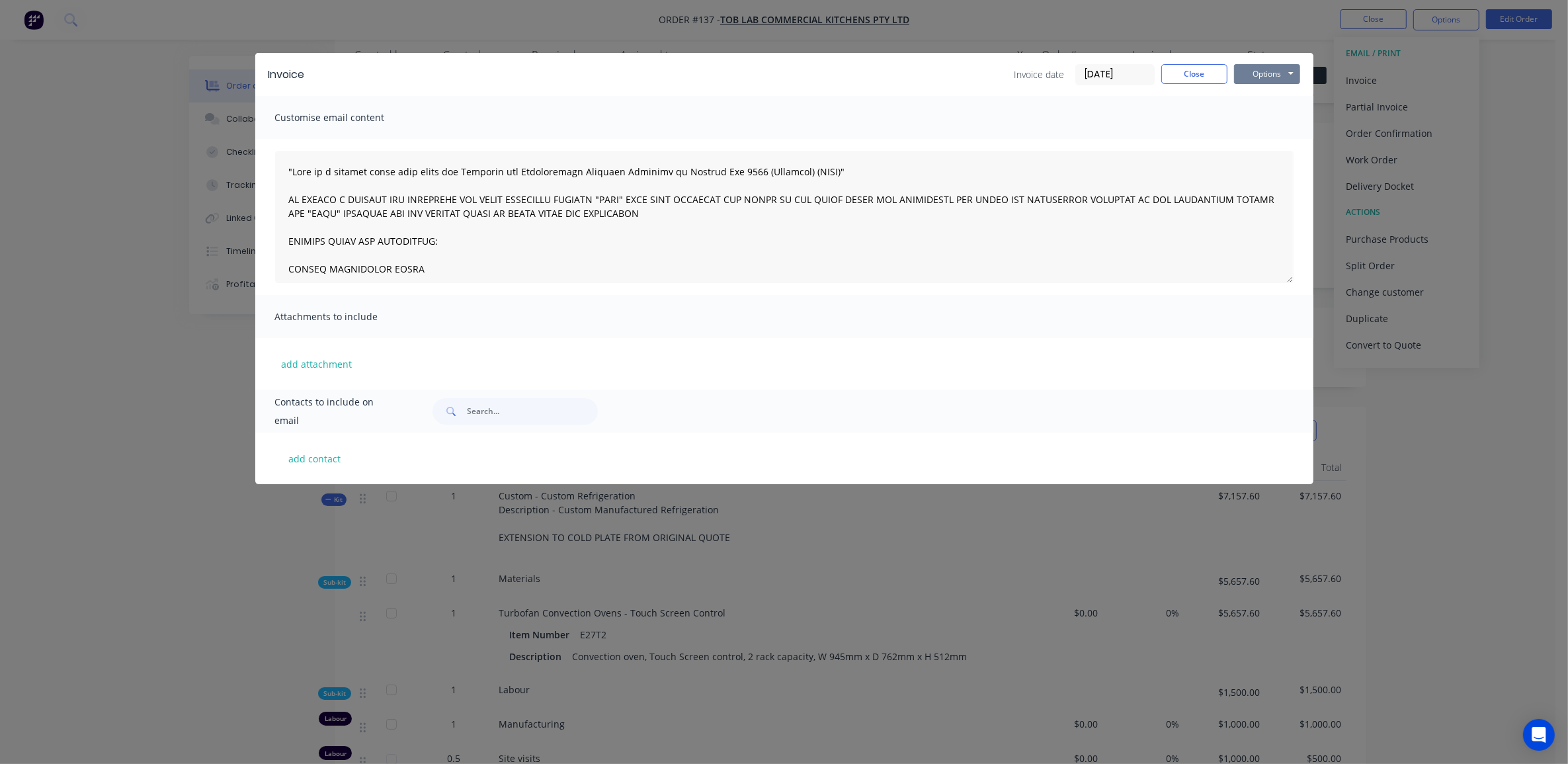
click at [1266, 68] on button "Options" at bounding box center [1267, 74] width 66 height 20
click at [1255, 95] on button "Preview" at bounding box center [1276, 98] width 85 height 22
click at [1197, 63] on div "Invoice Invoice date 28/08/25 Close Options Preview Print Email" at bounding box center [784, 75] width 1058 height 43
click at [1197, 67] on button "Close" at bounding box center [1194, 74] width 66 height 20
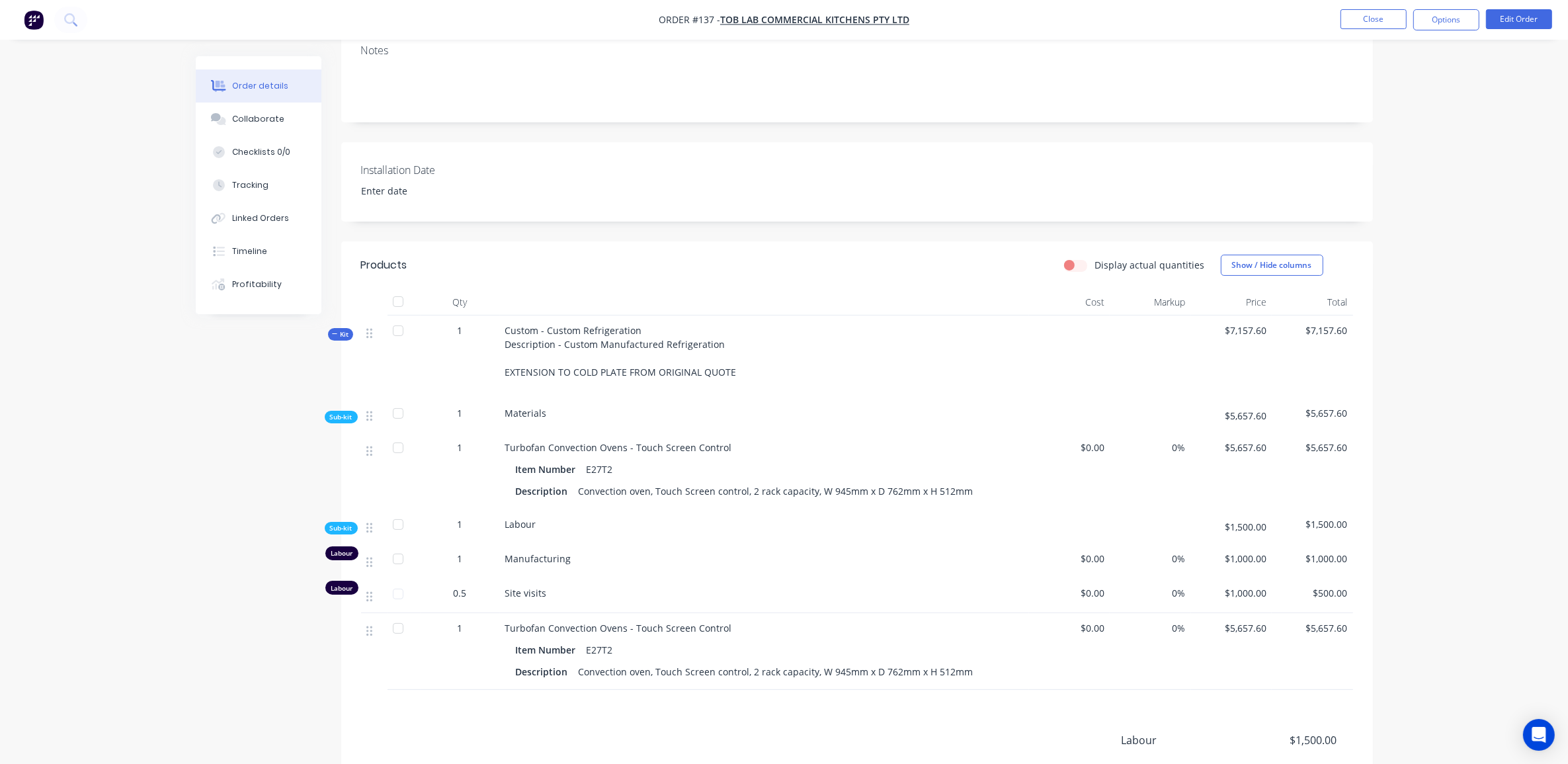
scroll to position [271, 0]
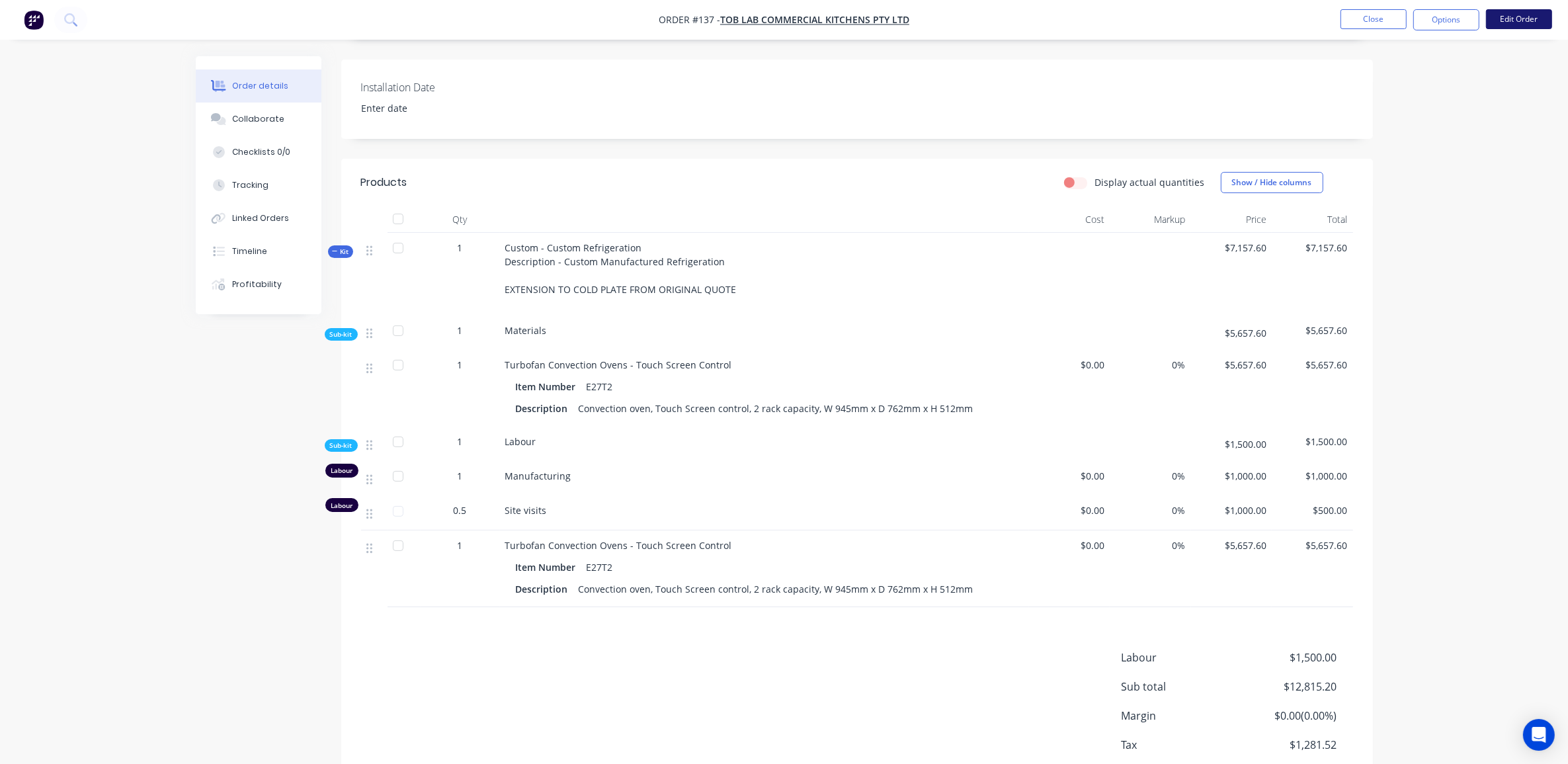
click at [1514, 20] on button "Edit Order" at bounding box center [1519, 19] width 66 height 20
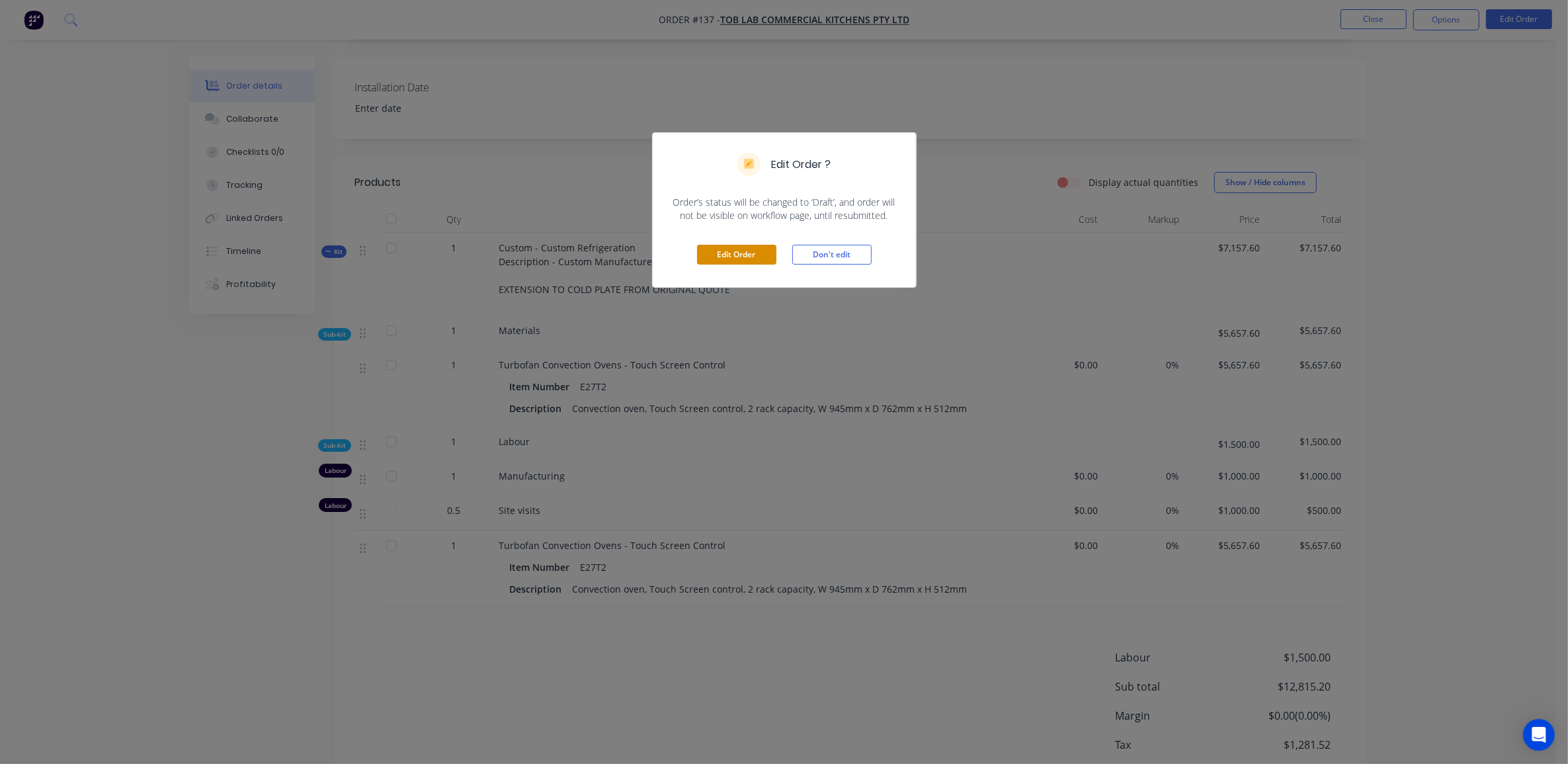
click at [734, 253] on button "Edit Order" at bounding box center [737, 254] width 79 height 20
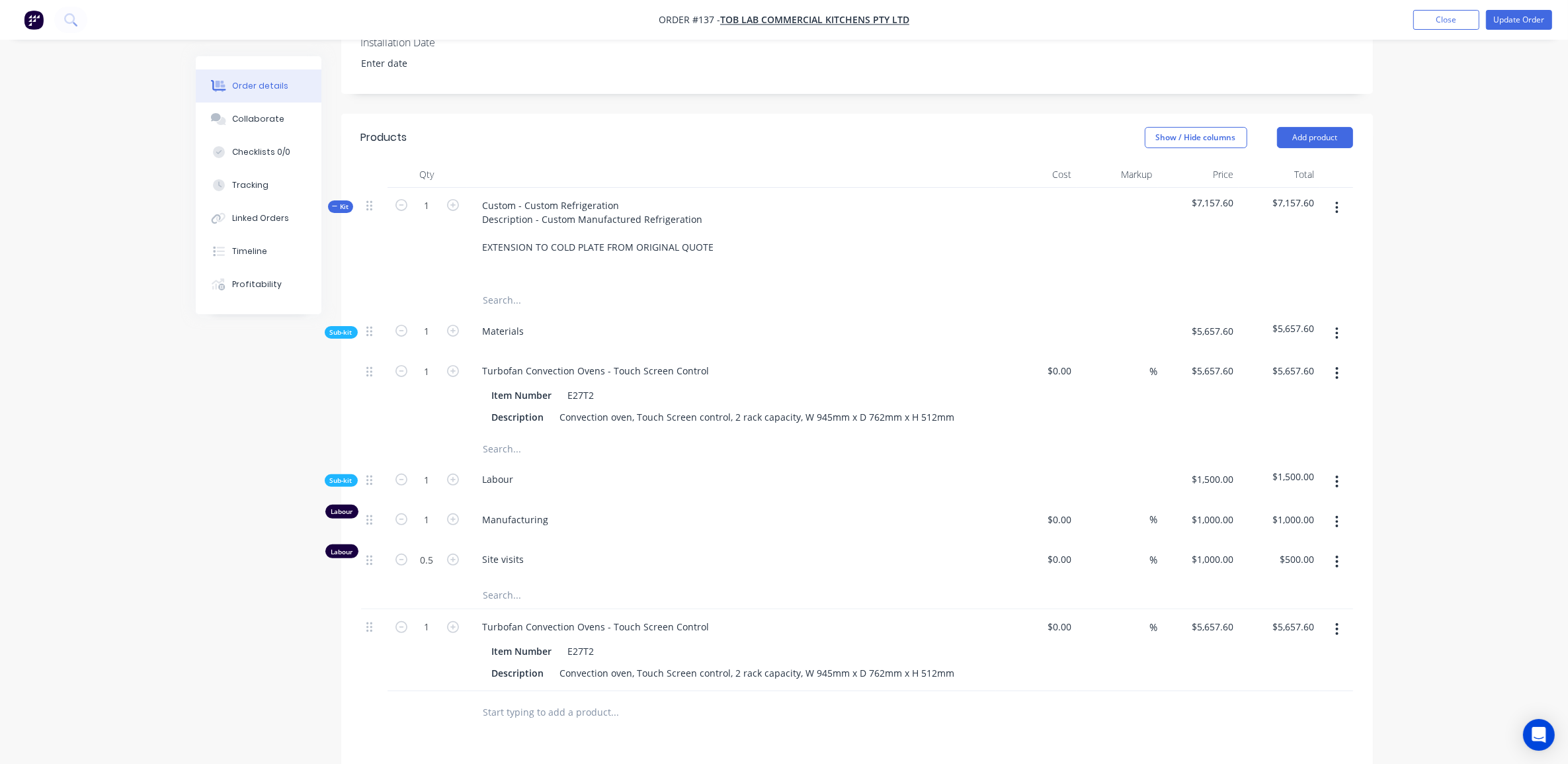
scroll to position [331, 0]
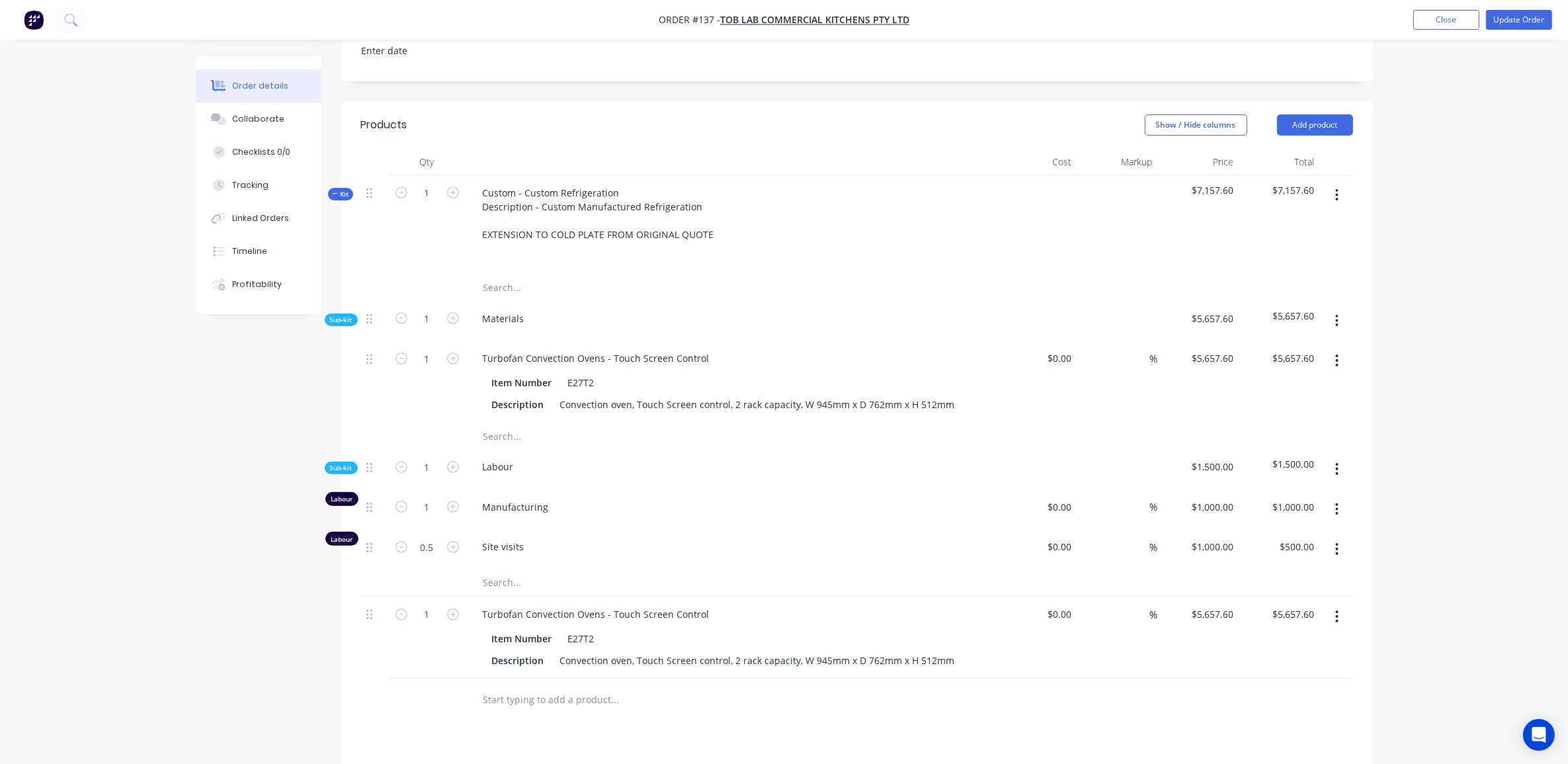
click at [527, 431] on input "text" at bounding box center [615, 436] width 264 height 27
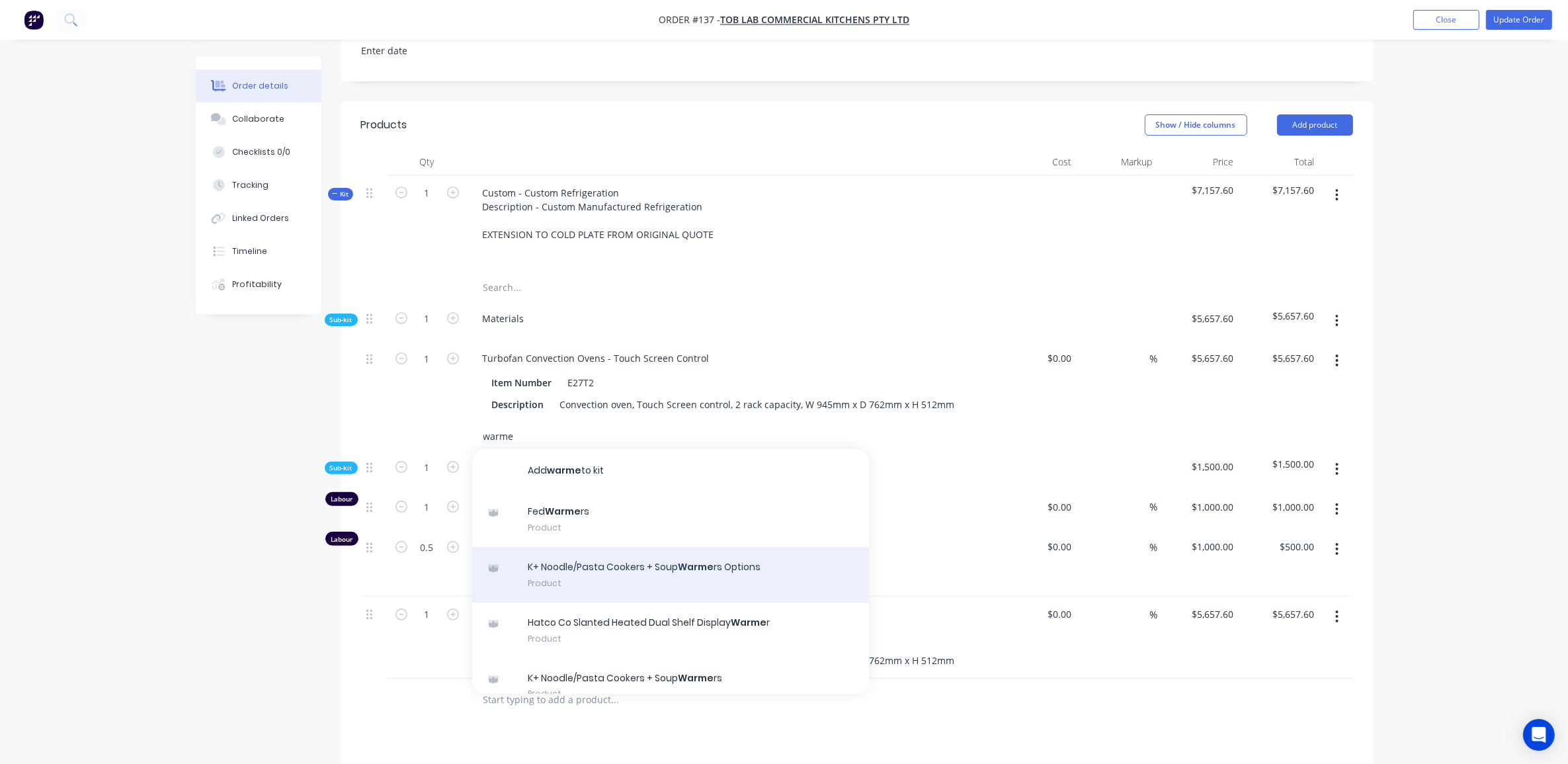
type input "warme"
click at [607, 574] on div "K+ Noodle/Pasta Cookers + Soup Warme rs Options Product" at bounding box center [670, 574] width 397 height 55
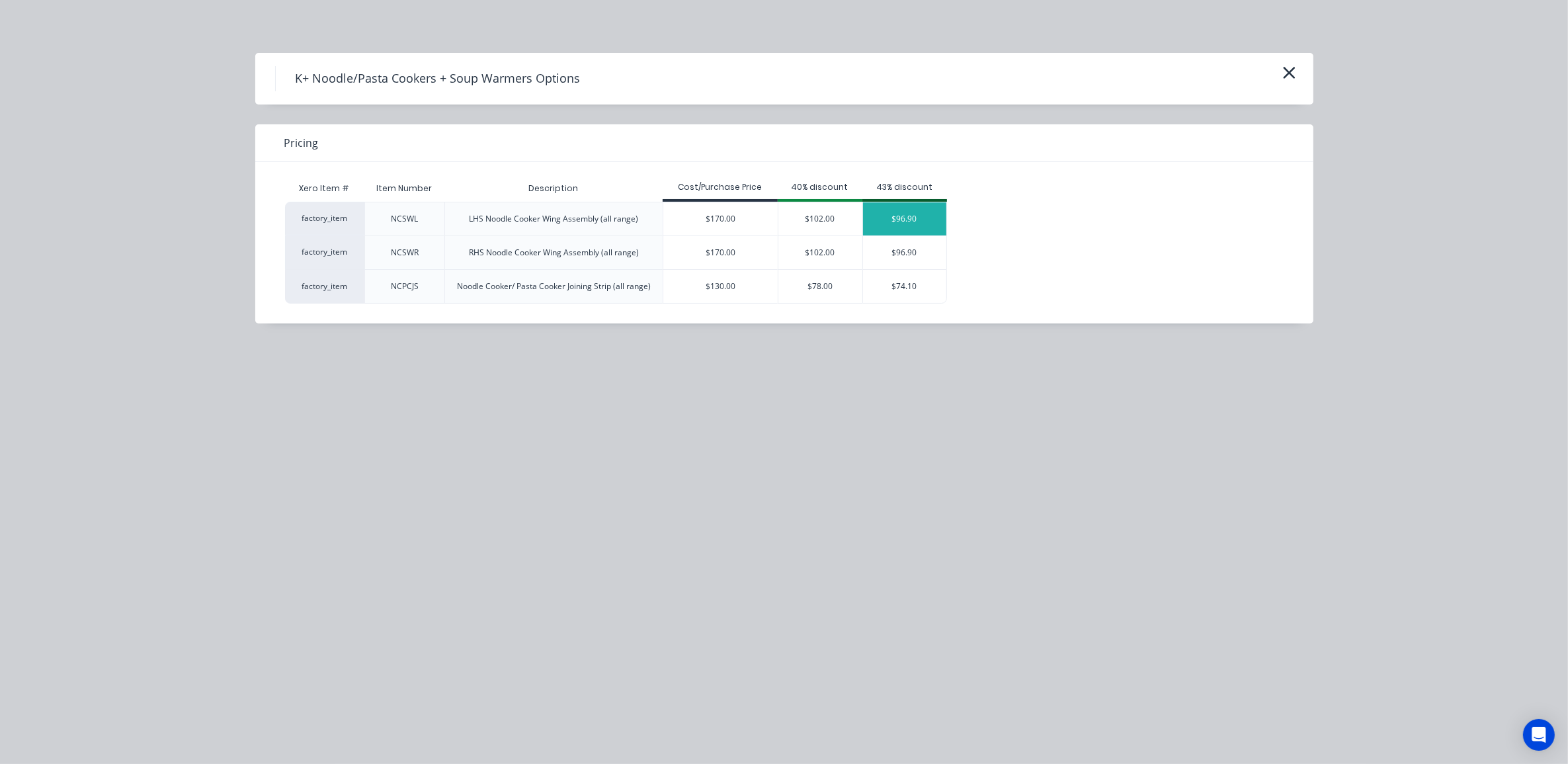
click at [913, 224] on div "$96.90" at bounding box center [905, 219] width 83 height 33
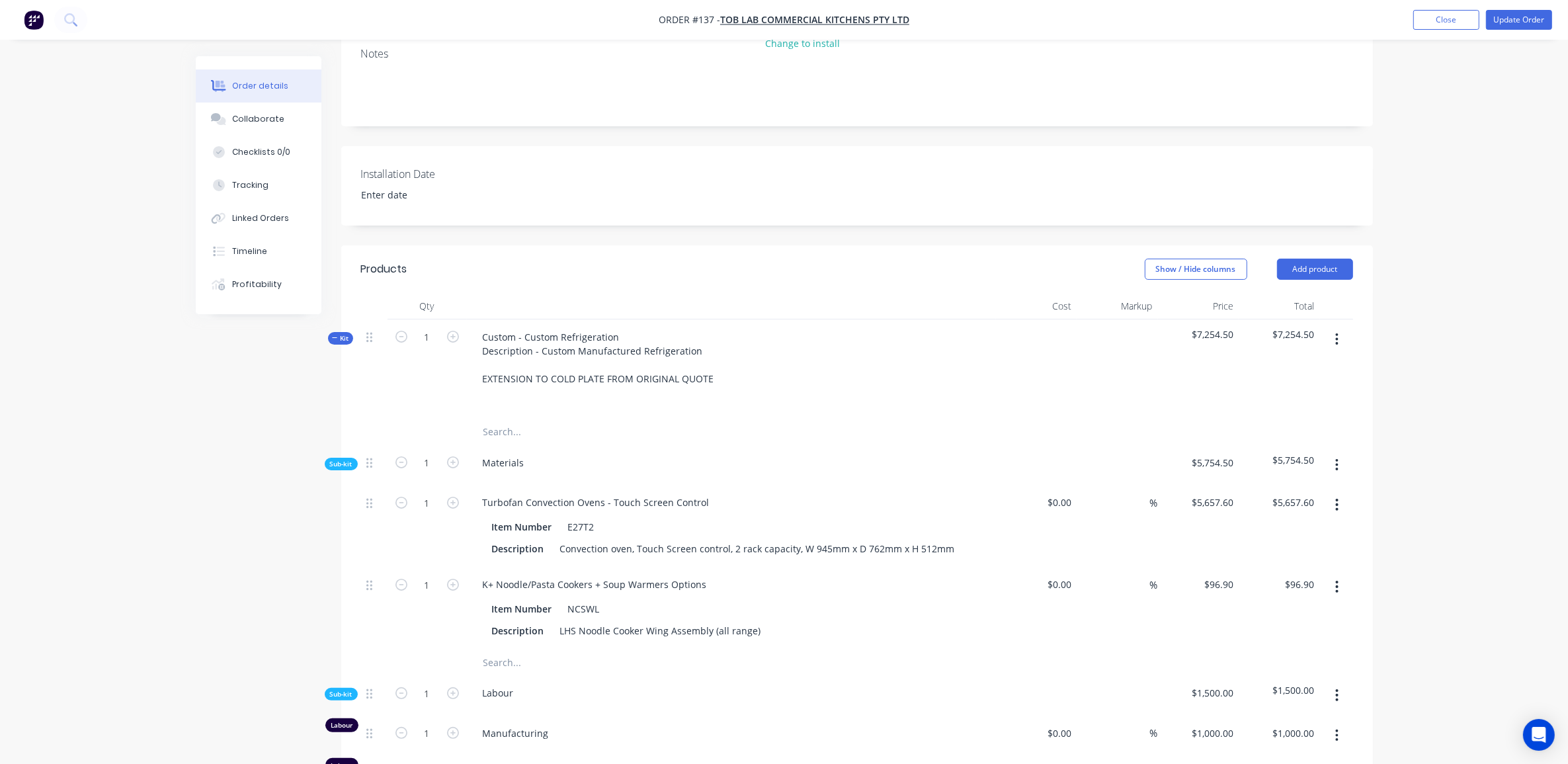
scroll to position [132, 0]
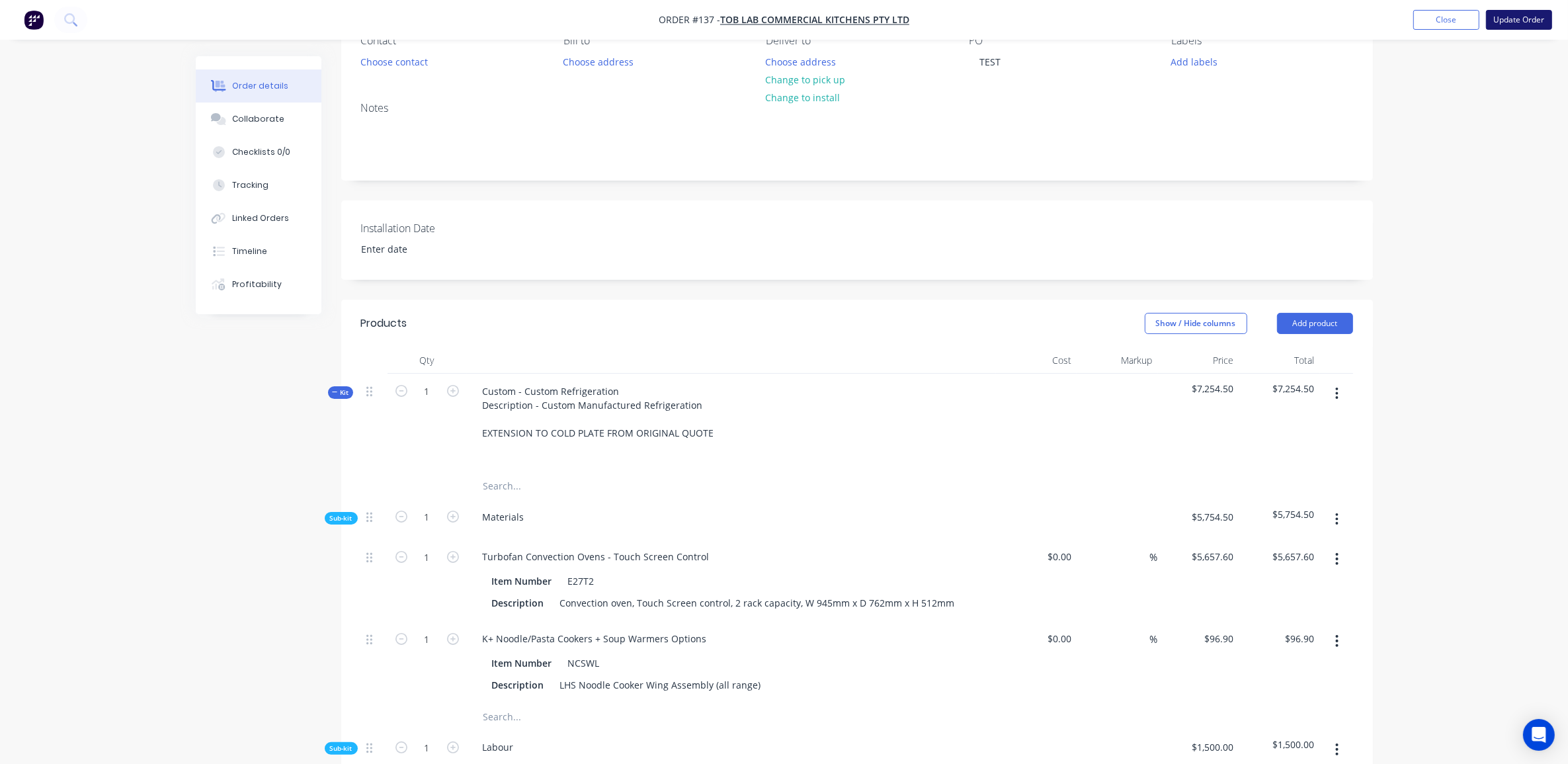
click at [1518, 21] on button "Update Order" at bounding box center [1519, 20] width 66 height 20
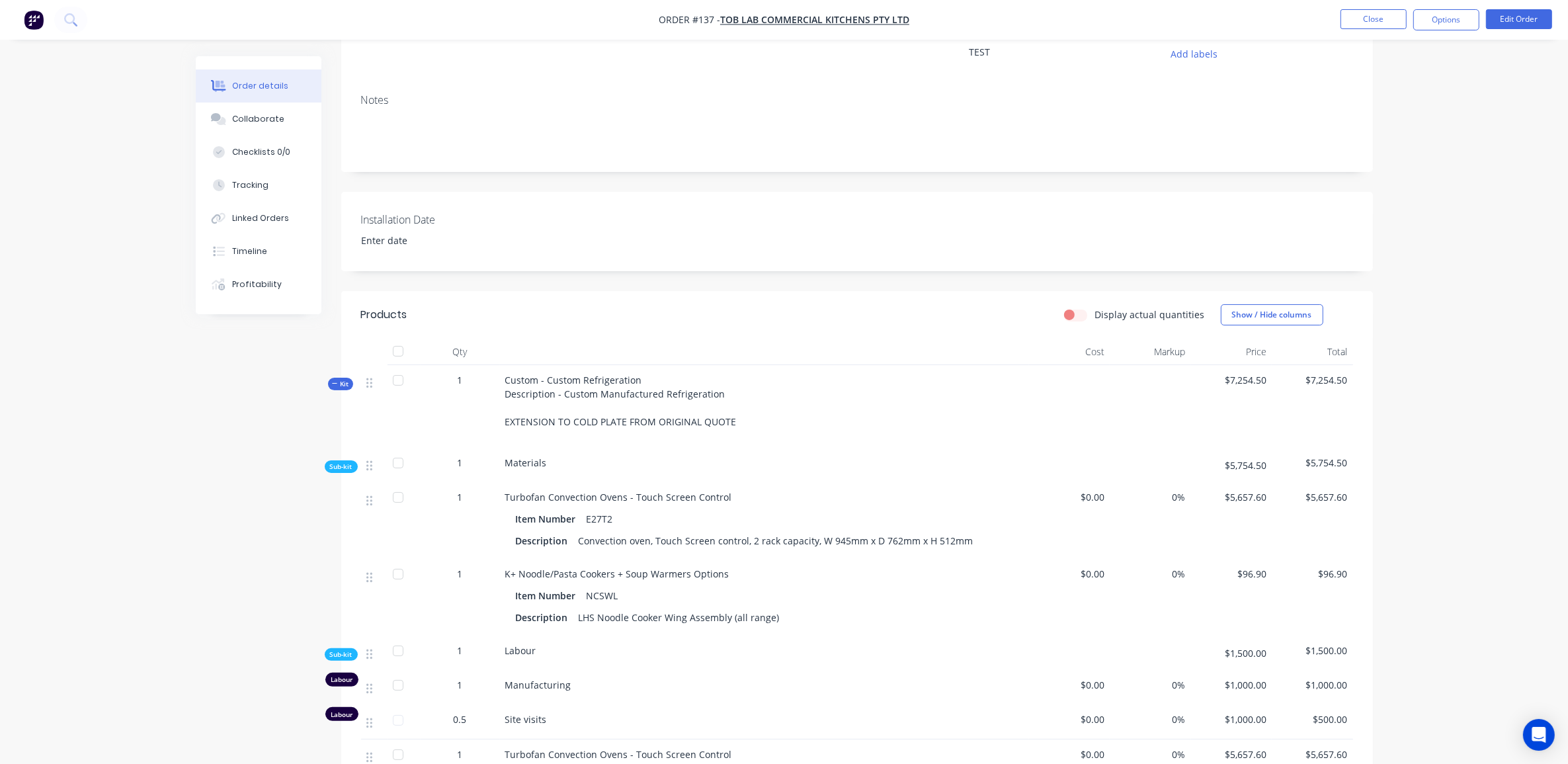
scroll to position [0, 0]
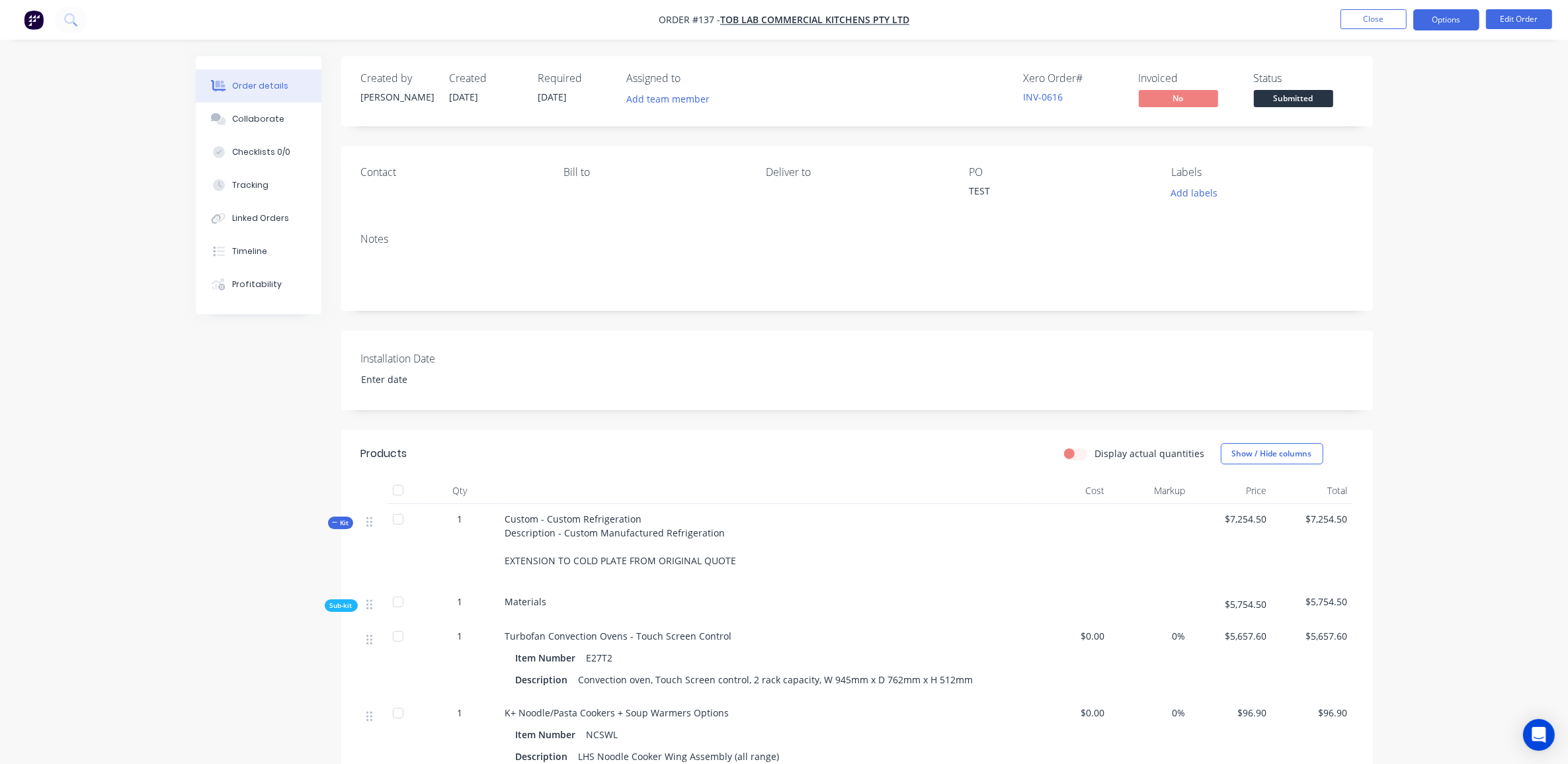
click at [1439, 22] on button "Options" at bounding box center [1446, 19] width 66 height 21
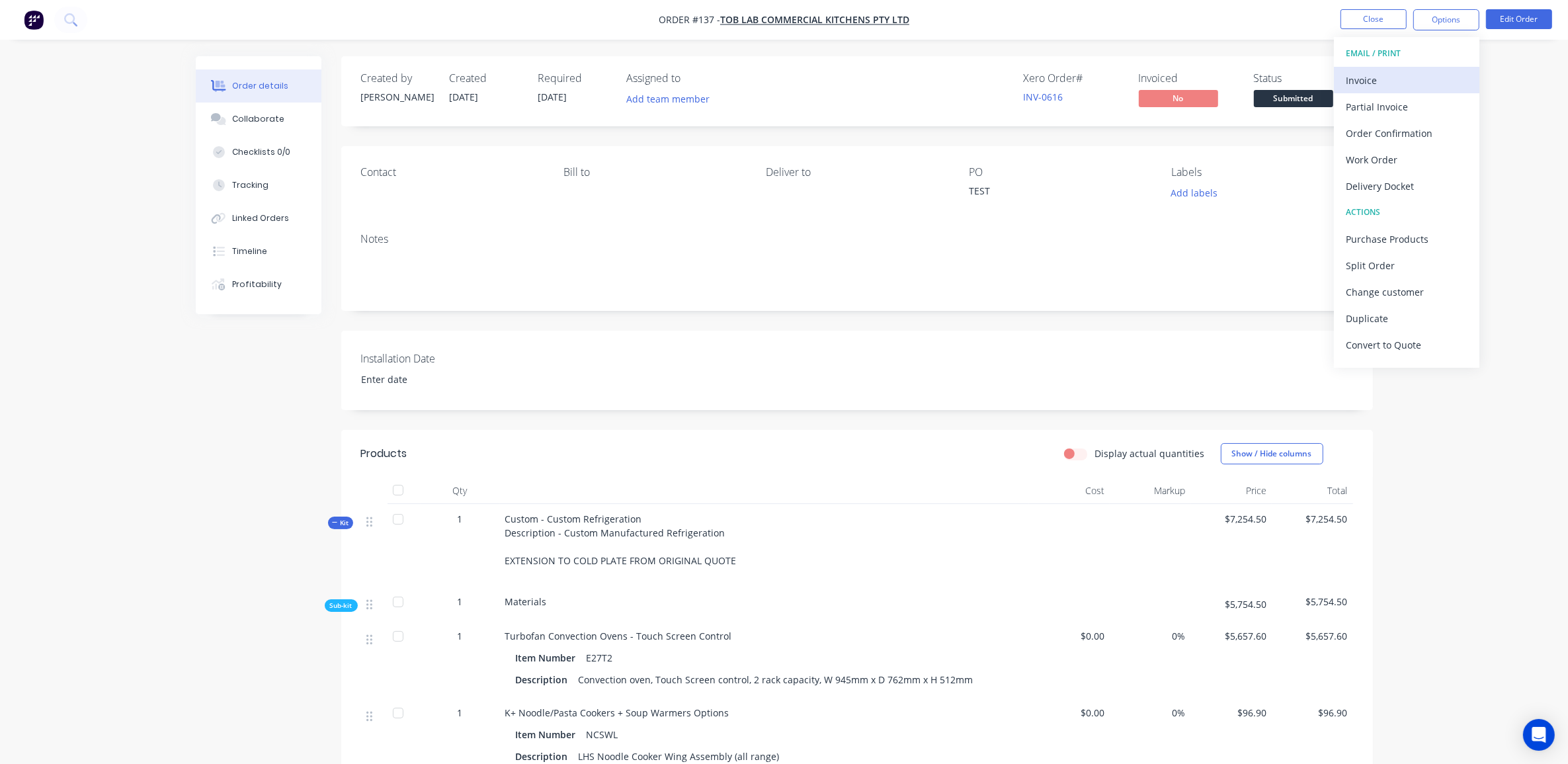
click at [1406, 78] on div "Invoice" at bounding box center [1406, 80] width 121 height 19
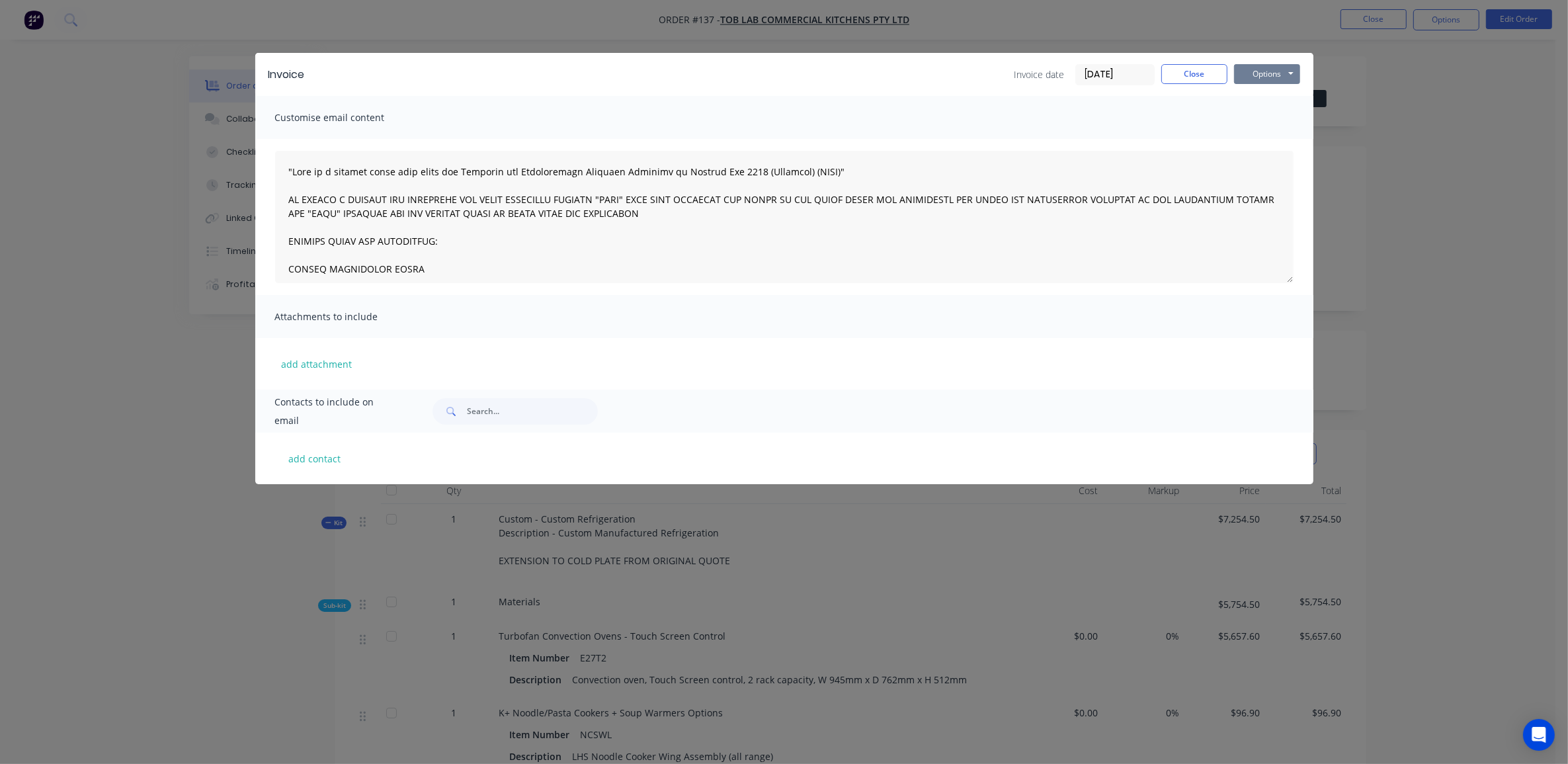
click at [1264, 70] on button "Options" at bounding box center [1267, 74] width 66 height 20
click at [1273, 99] on button "Preview" at bounding box center [1276, 98] width 85 height 22
click at [1192, 74] on button "Close" at bounding box center [1194, 74] width 66 height 20
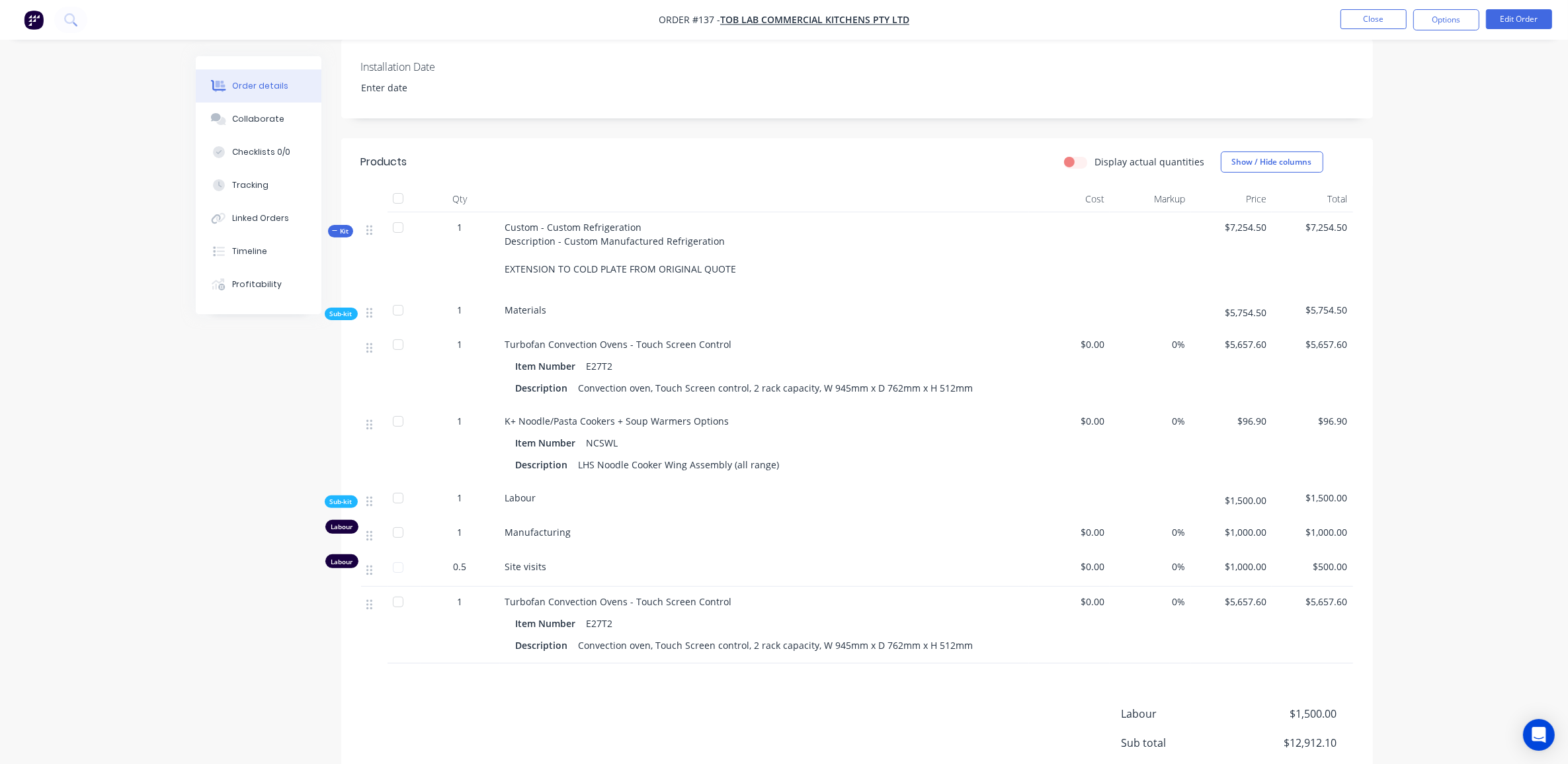
scroll to position [331, 0]
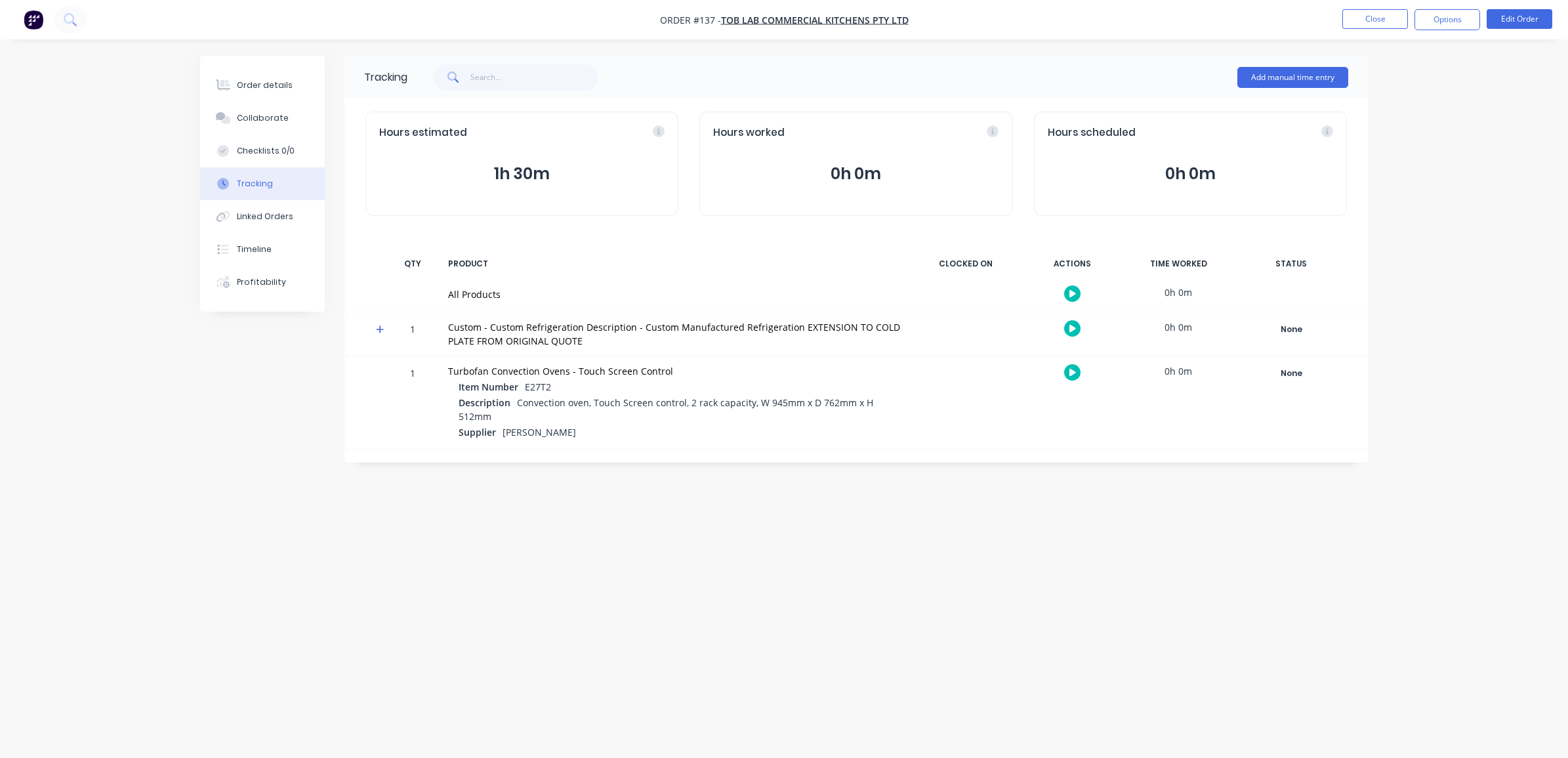
click at [257, 422] on div "Tracking Add manual time entry Hours estimated 1h 30m Hours worked 0h 0m Hours …" at bounding box center [784, 354] width 1168 height 596
